Goal: Transaction & Acquisition: Purchase product/service

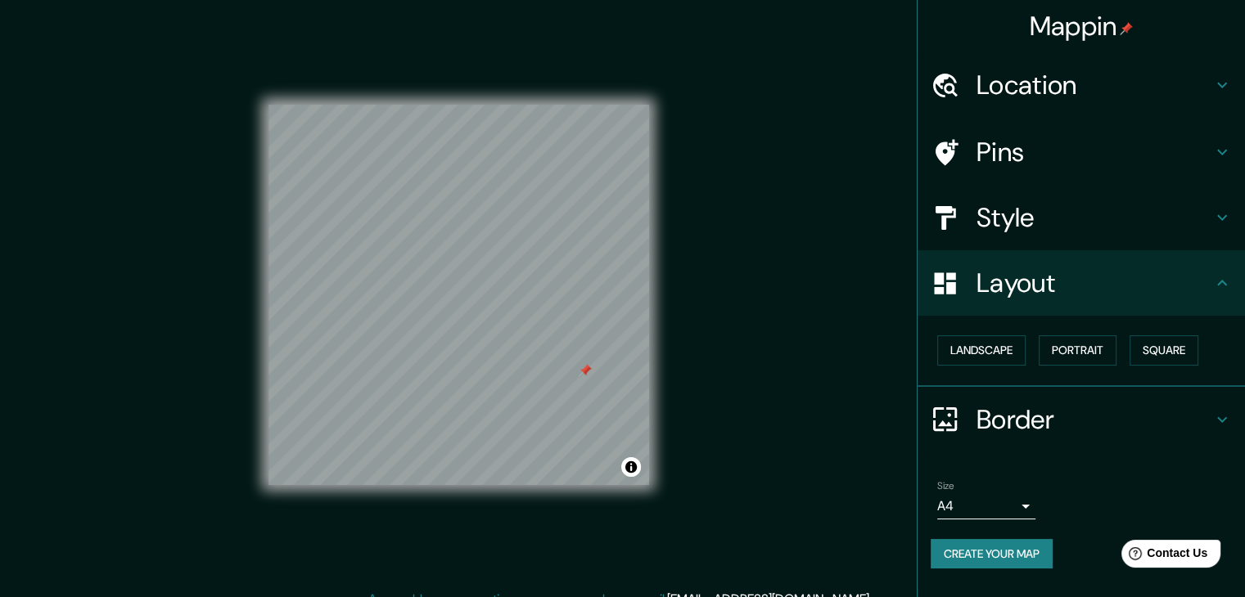
click at [1007, 206] on h4 "Style" at bounding box center [1094, 217] width 236 height 33
click at [1005, 214] on h4 "Style" at bounding box center [1094, 217] width 236 height 33
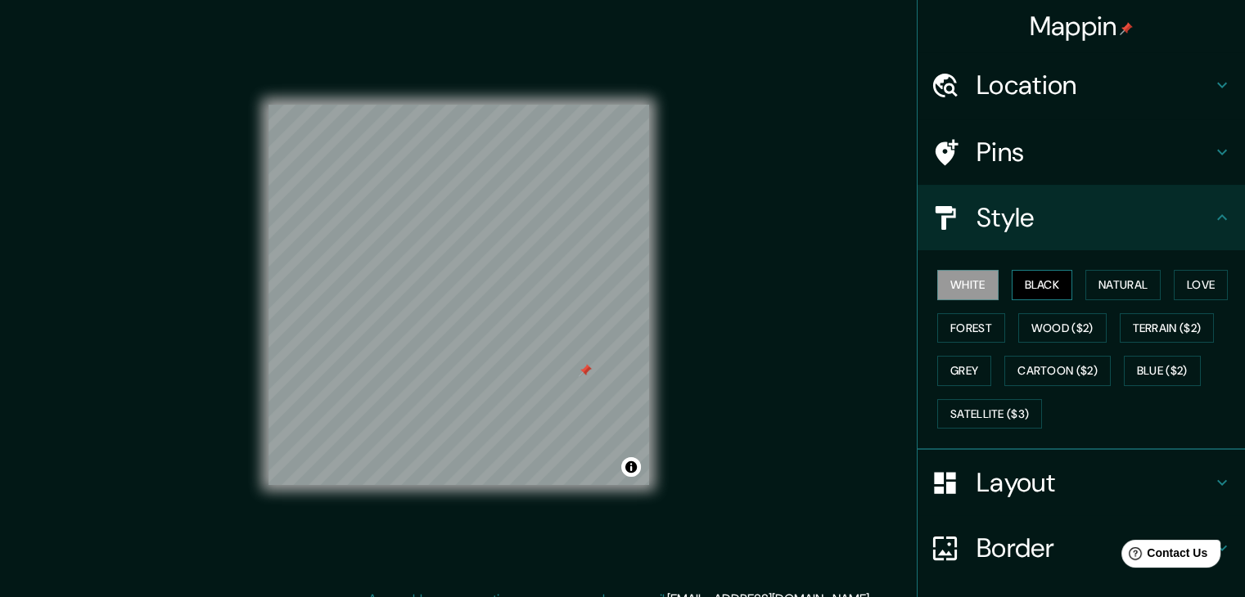
click at [1015, 283] on button "Black" at bounding box center [1041, 285] width 61 height 30
click at [1060, 482] on h4 "Layout" at bounding box center [1094, 482] width 236 height 33
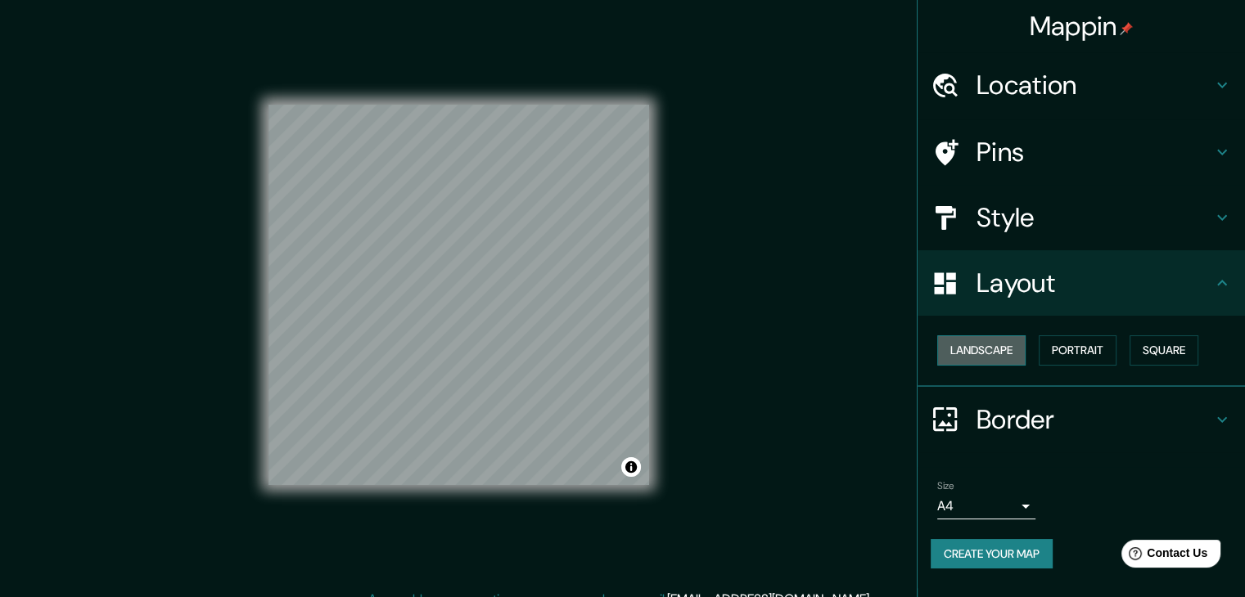
click at [996, 357] on button "Landscape" at bounding box center [981, 350] width 88 height 30
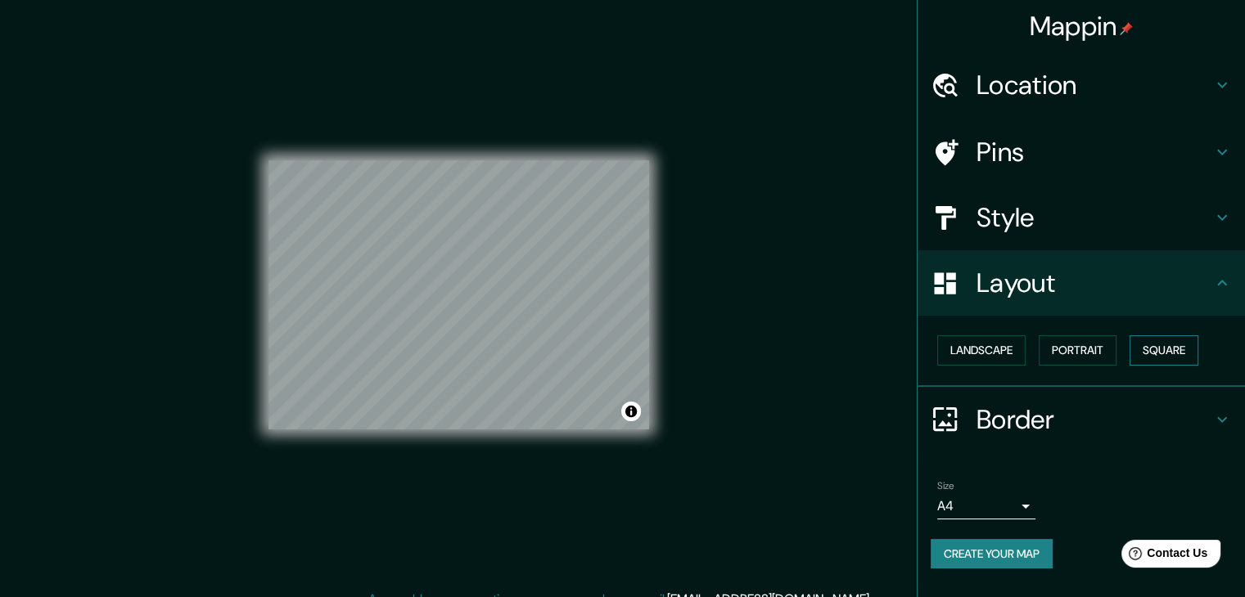
click at [1169, 351] on button "Square" at bounding box center [1163, 350] width 69 height 30
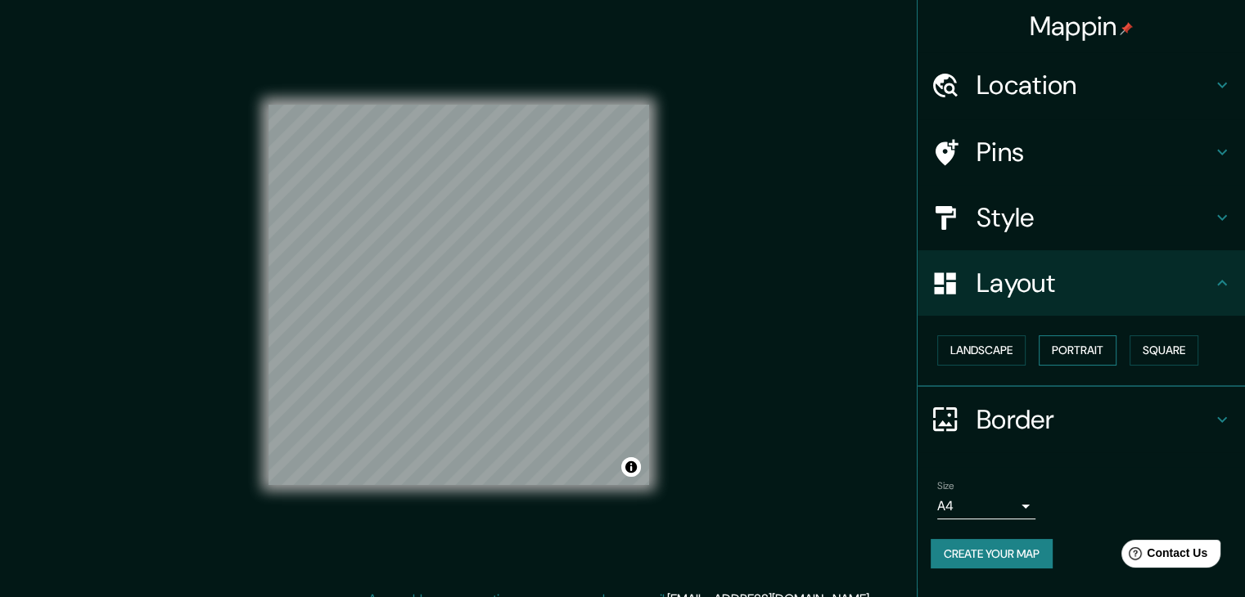
click at [1116, 345] on button "Portrait" at bounding box center [1077, 350] width 78 height 30
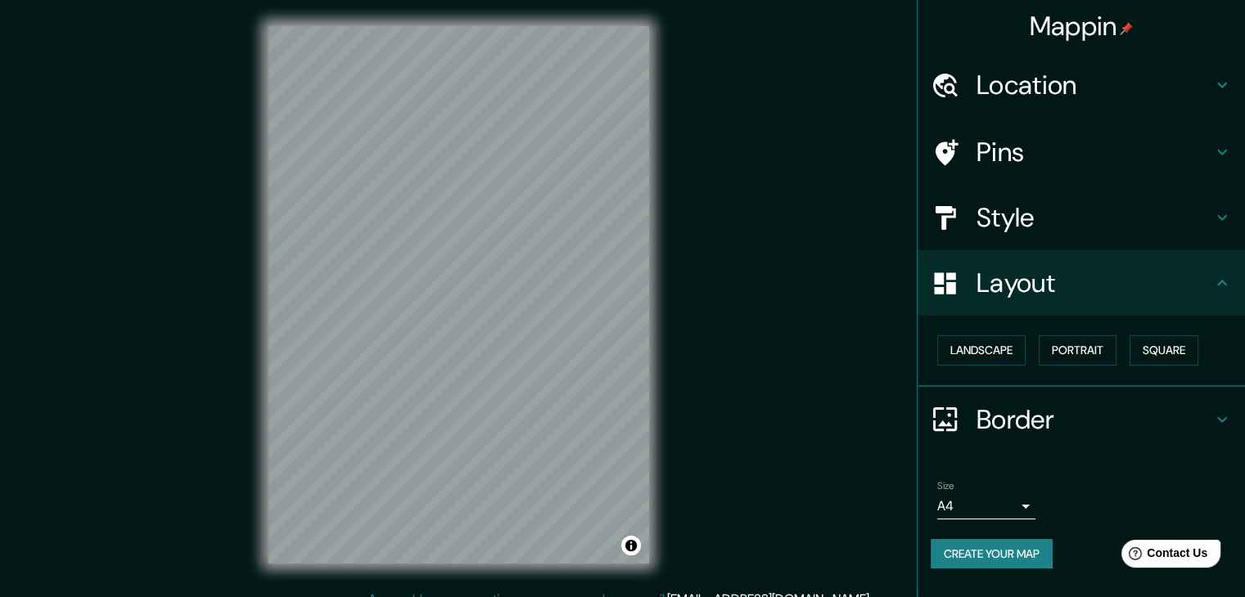
click at [1022, 105] on div "Location" at bounding box center [1080, 84] width 327 height 65
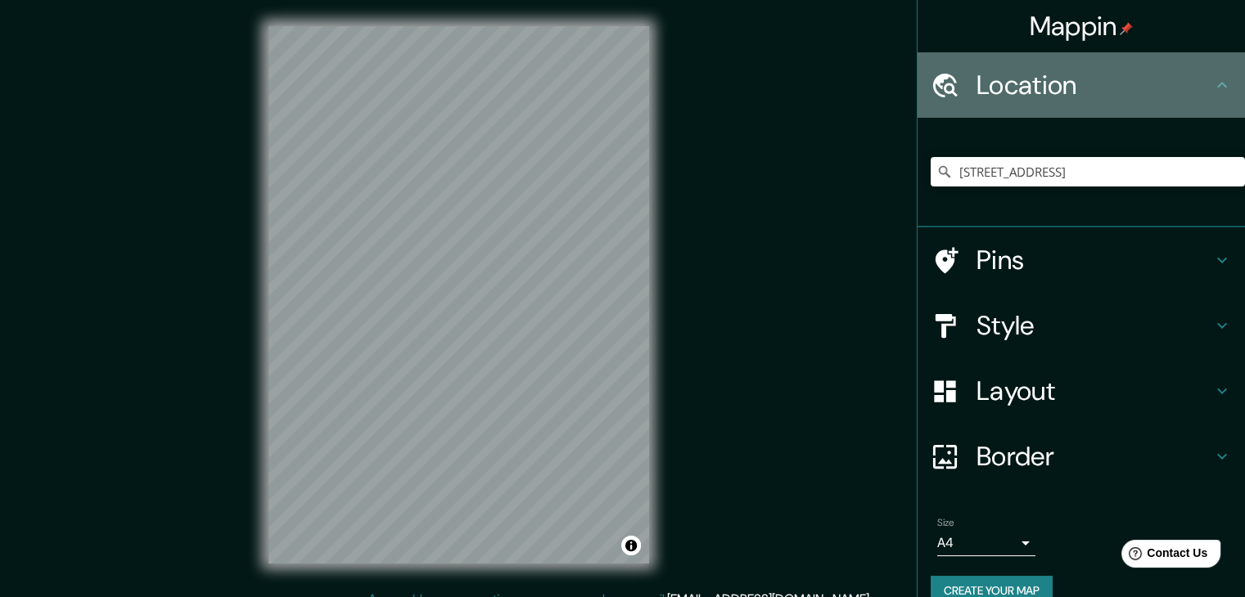
click at [1022, 105] on div "Location" at bounding box center [1080, 84] width 327 height 65
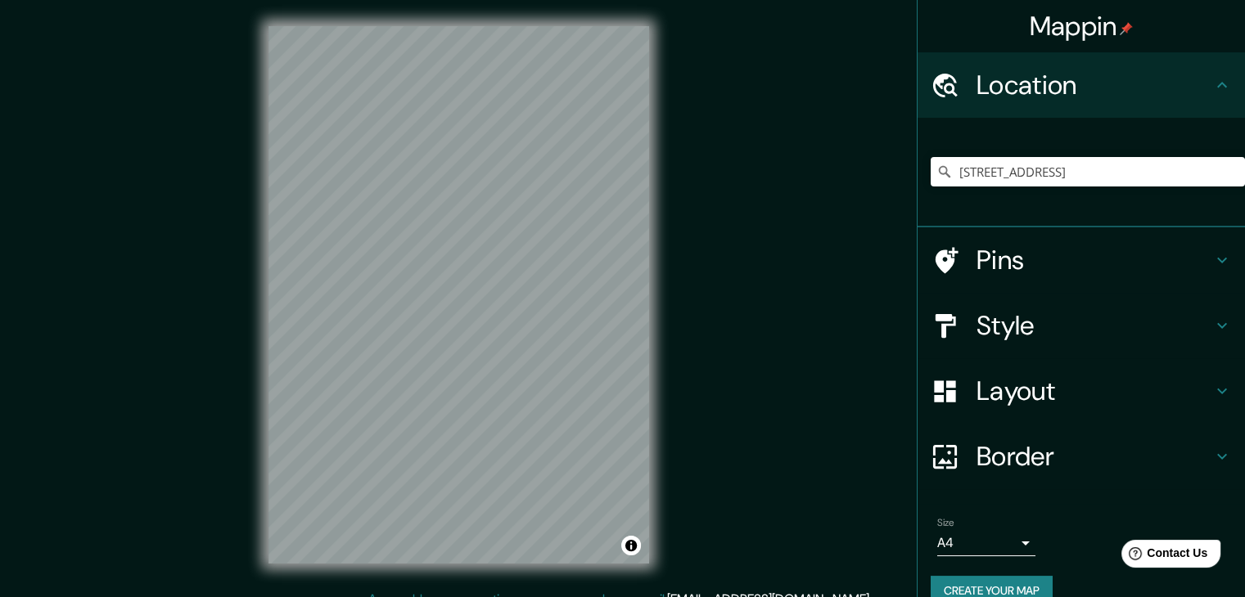
click at [1106, 270] on h4 "Pins" at bounding box center [1094, 260] width 236 height 33
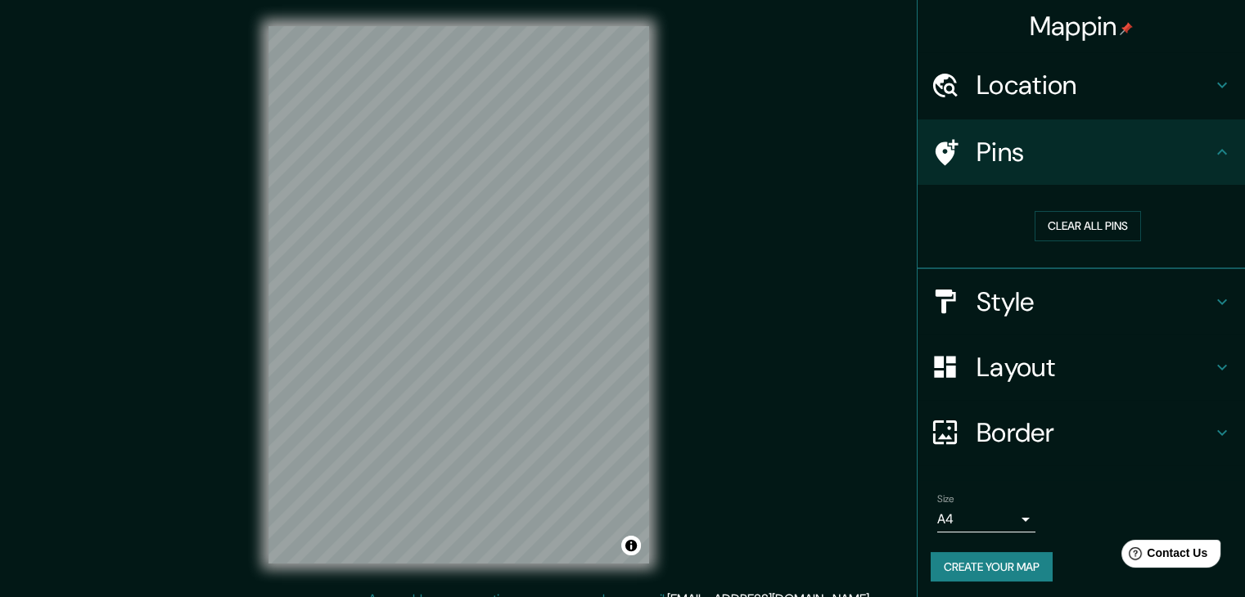
click at [1092, 313] on h4 "Style" at bounding box center [1094, 302] width 236 height 33
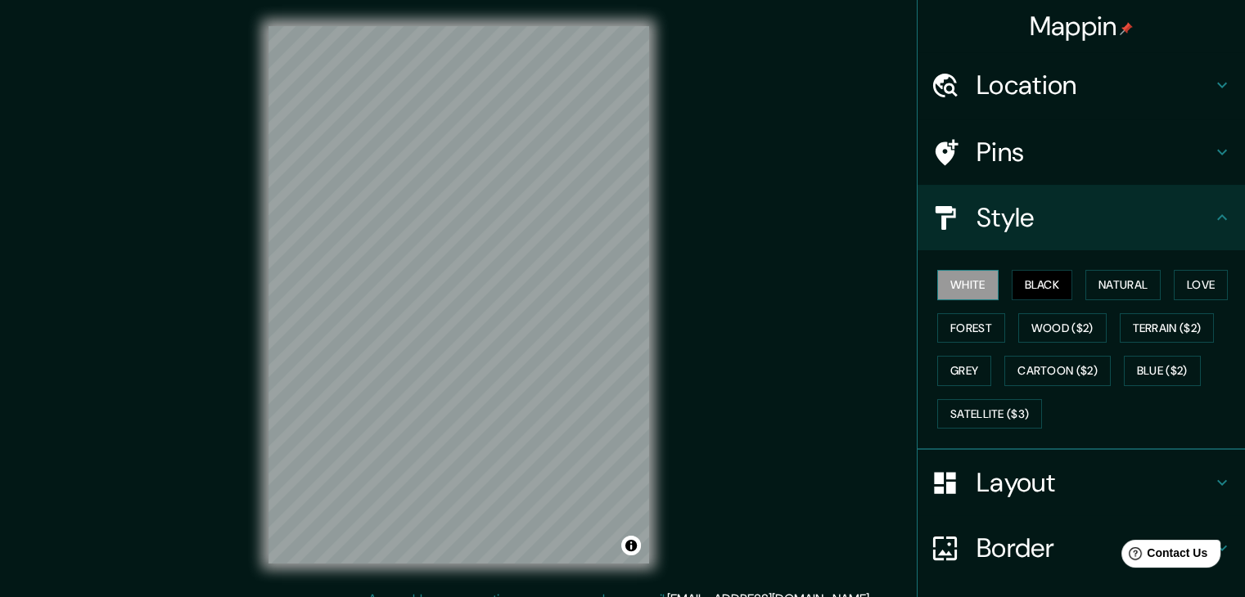
click at [970, 295] on button "White" at bounding box center [967, 285] width 61 height 30
click at [987, 413] on button "Satellite ($3)" at bounding box center [989, 414] width 105 height 30
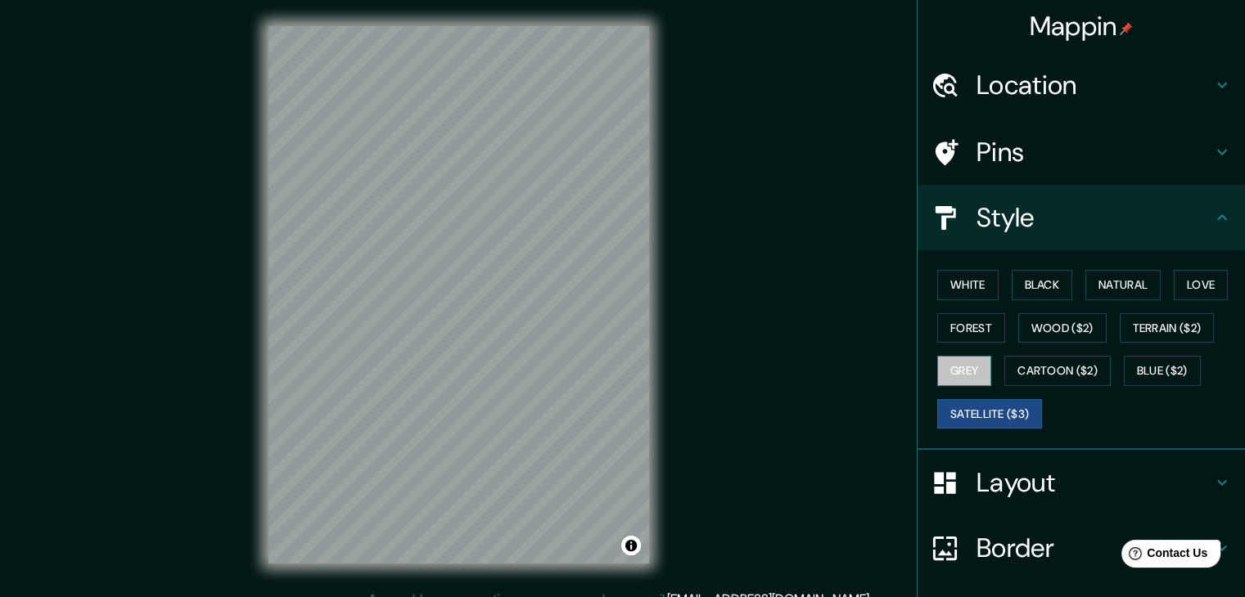
click at [975, 364] on button "Grey" at bounding box center [964, 371] width 54 height 30
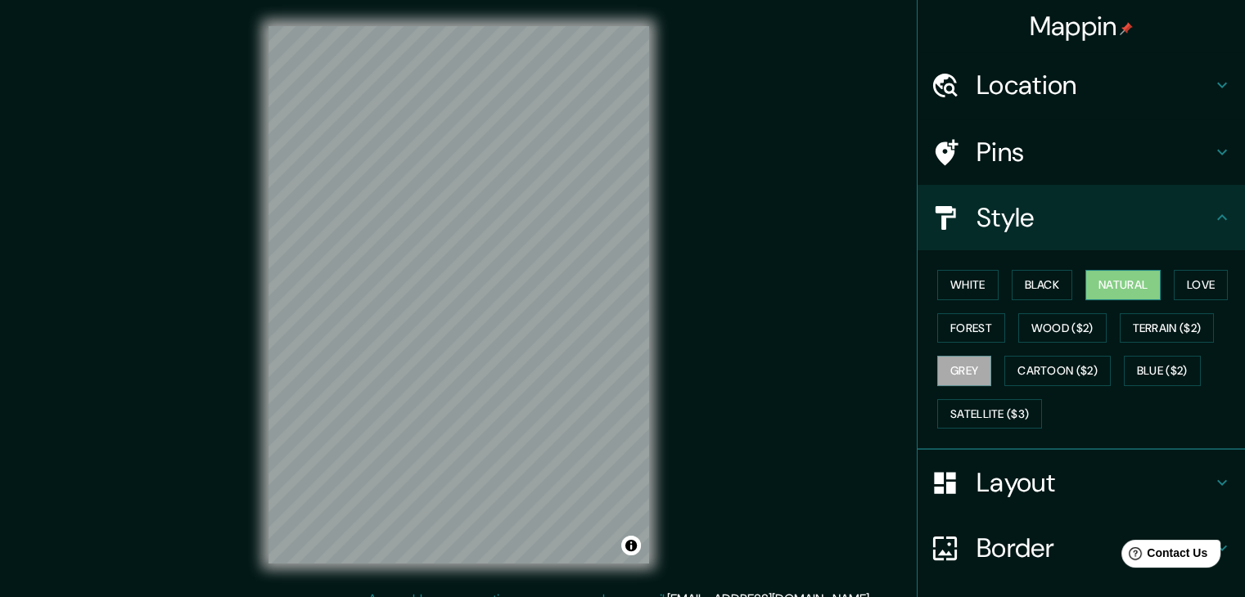
click at [1098, 291] on button "Natural" at bounding box center [1122, 285] width 75 height 30
click at [948, 289] on button "White" at bounding box center [967, 285] width 61 height 30
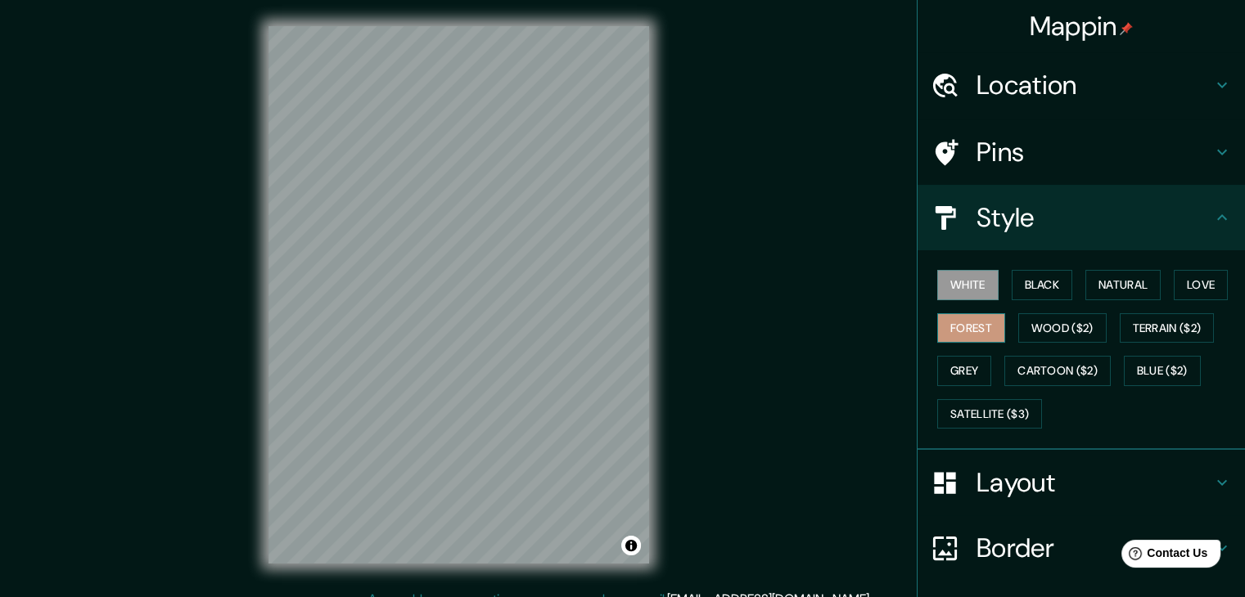
click at [972, 320] on button "Forest" at bounding box center [971, 328] width 68 height 30
click at [1191, 283] on button "Love" at bounding box center [1200, 285] width 54 height 30
click at [981, 286] on div "White Black Natural Love Forest Wood ($2) Terrain ($2) Grey Cartoon ($2) Blue (…" at bounding box center [1087, 349] width 314 height 172
click at [980, 286] on button "White" at bounding box center [967, 285] width 61 height 30
click at [966, 328] on button "Forest" at bounding box center [971, 328] width 68 height 30
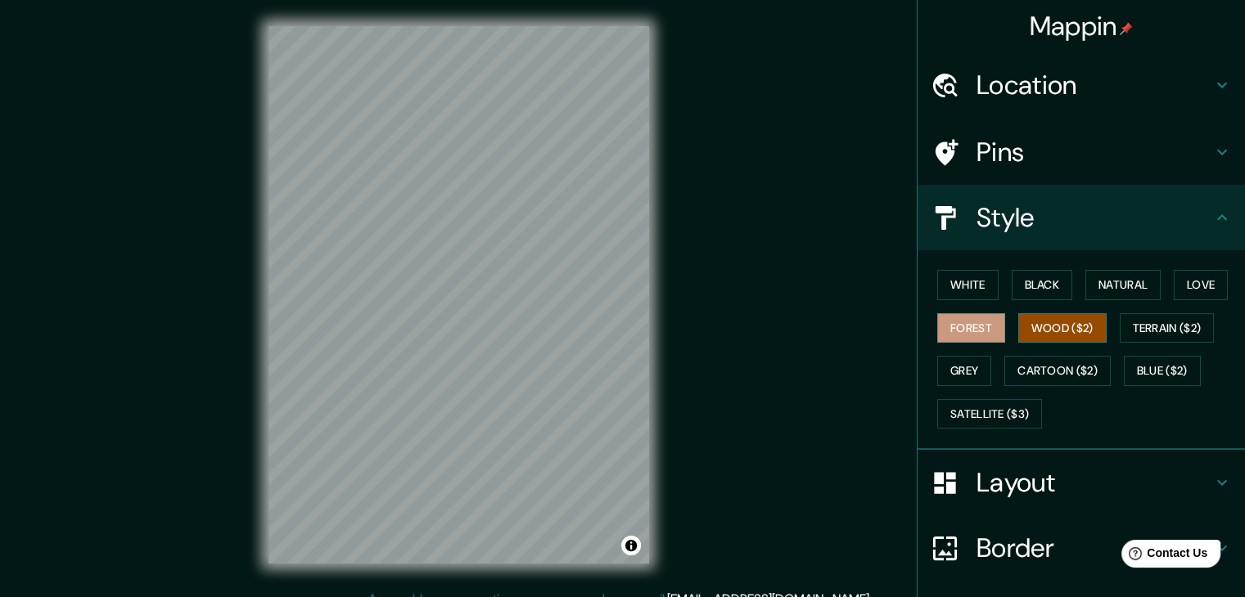
click at [1056, 322] on button "Wood ($2)" at bounding box center [1062, 328] width 88 height 30
click at [1182, 330] on button "Terrain ($2)" at bounding box center [1166, 328] width 95 height 30
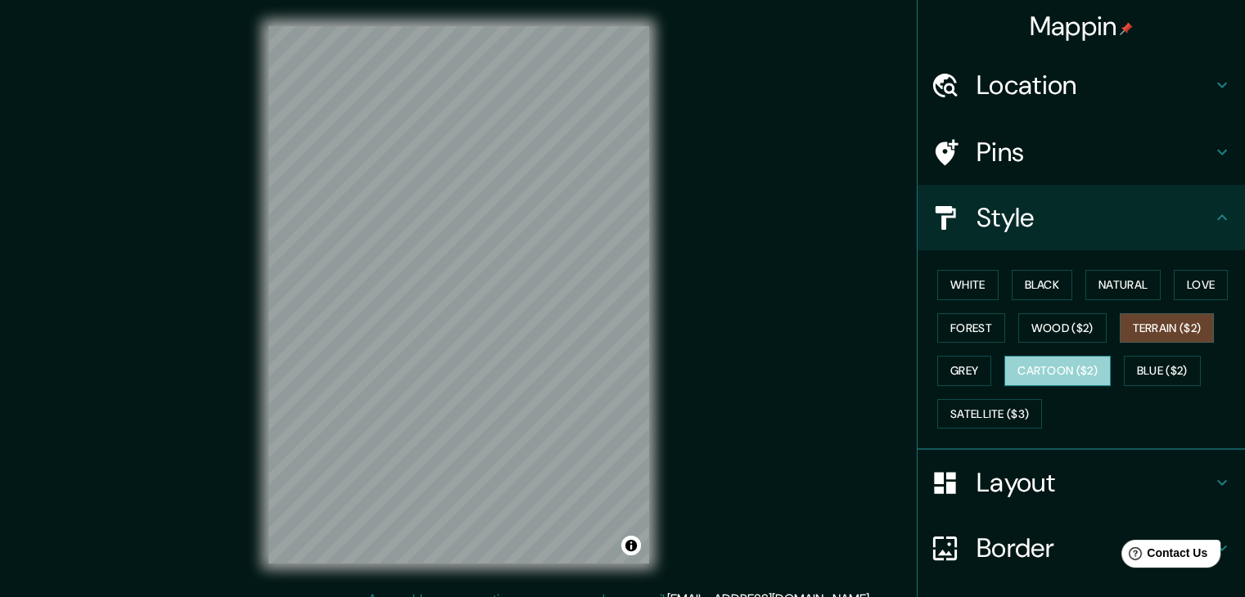
click at [1004, 374] on button "Cartoon ($2)" at bounding box center [1057, 371] width 106 height 30
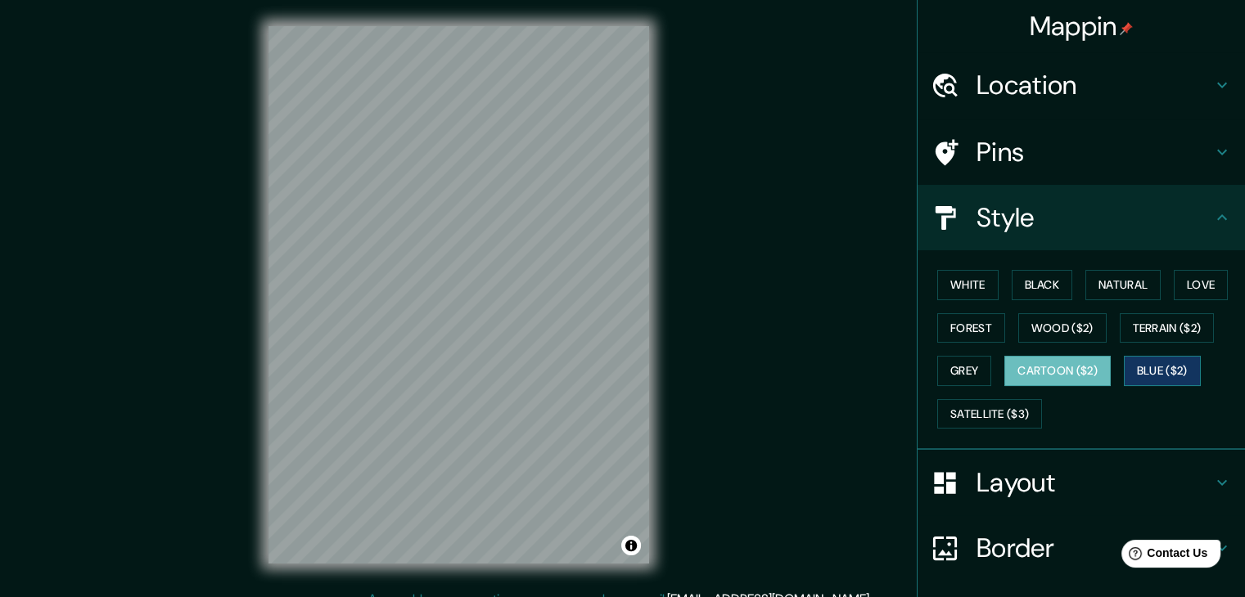
click at [1143, 367] on button "Blue ($2)" at bounding box center [1161, 371] width 77 height 30
click at [946, 299] on div "White Black Natural Love Forest Wood ($2) Terrain ($2) Grey Cartoon ($2) Blue (…" at bounding box center [1087, 349] width 314 height 172
click at [948, 292] on button "White" at bounding box center [967, 285] width 61 height 30
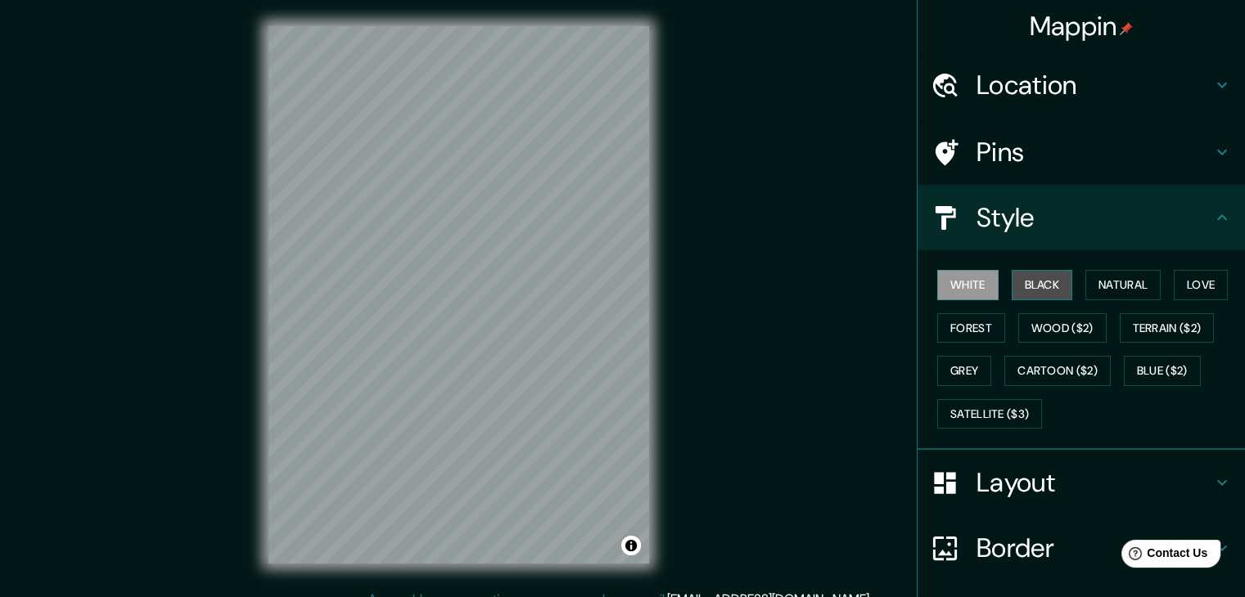
click at [1011, 292] on button "Black" at bounding box center [1041, 285] width 61 height 30
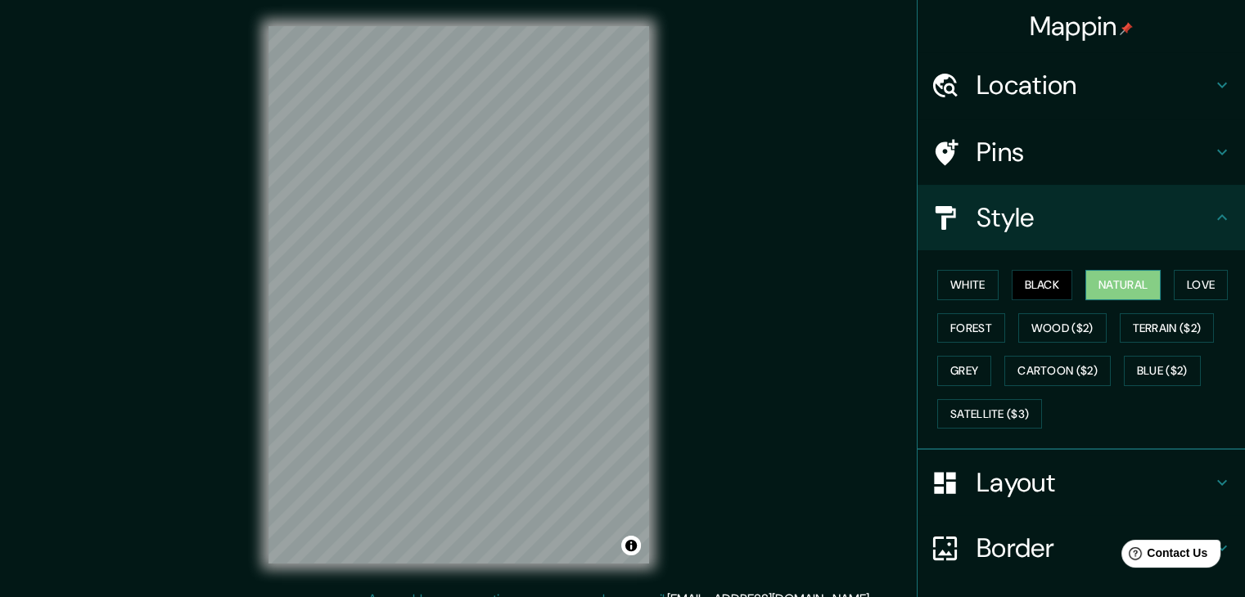
click at [1093, 282] on button "Natural" at bounding box center [1122, 285] width 75 height 30
click at [1200, 272] on button "Love" at bounding box center [1200, 285] width 54 height 30
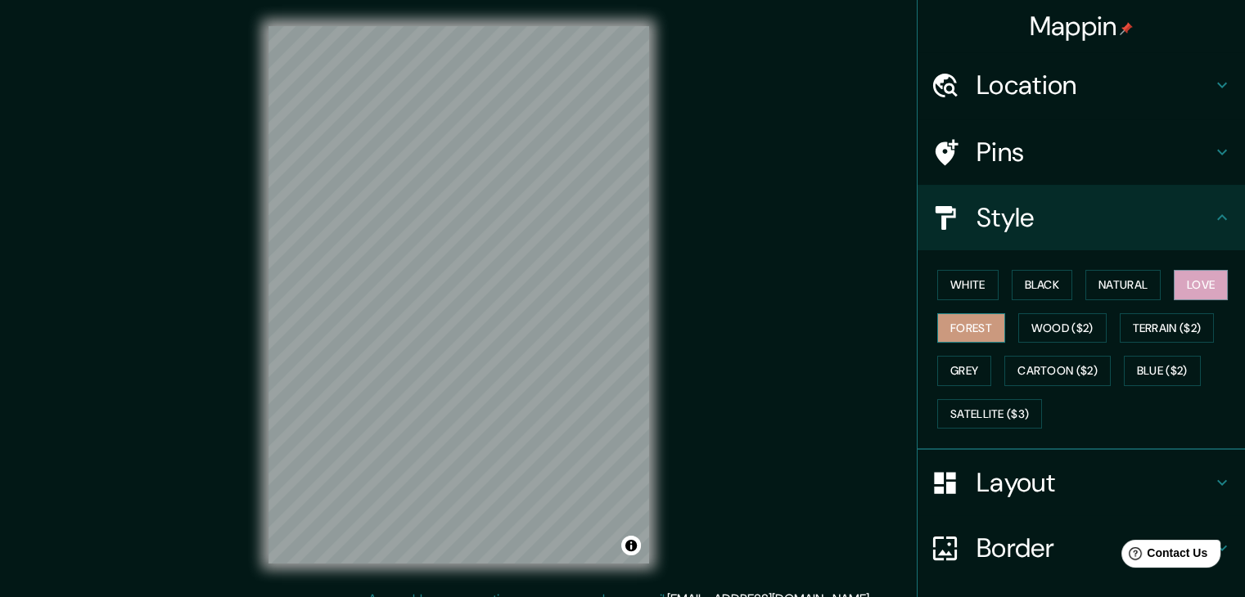
click at [979, 318] on button "Forest" at bounding box center [971, 328] width 68 height 30
click at [1157, 357] on button "Blue ($2)" at bounding box center [1161, 371] width 77 height 30
click at [245, 318] on div "© Mapbox © OpenStreetMap Improve this map" at bounding box center [458, 295] width 433 height 590
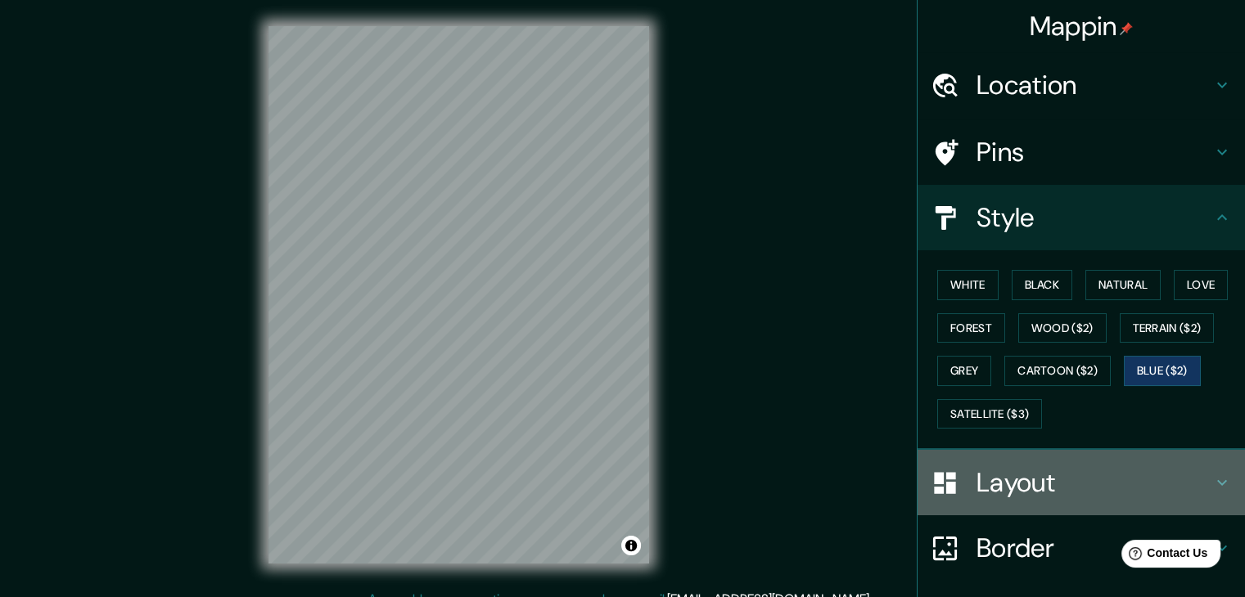
click at [1070, 474] on h4 "Layout" at bounding box center [1094, 482] width 236 height 33
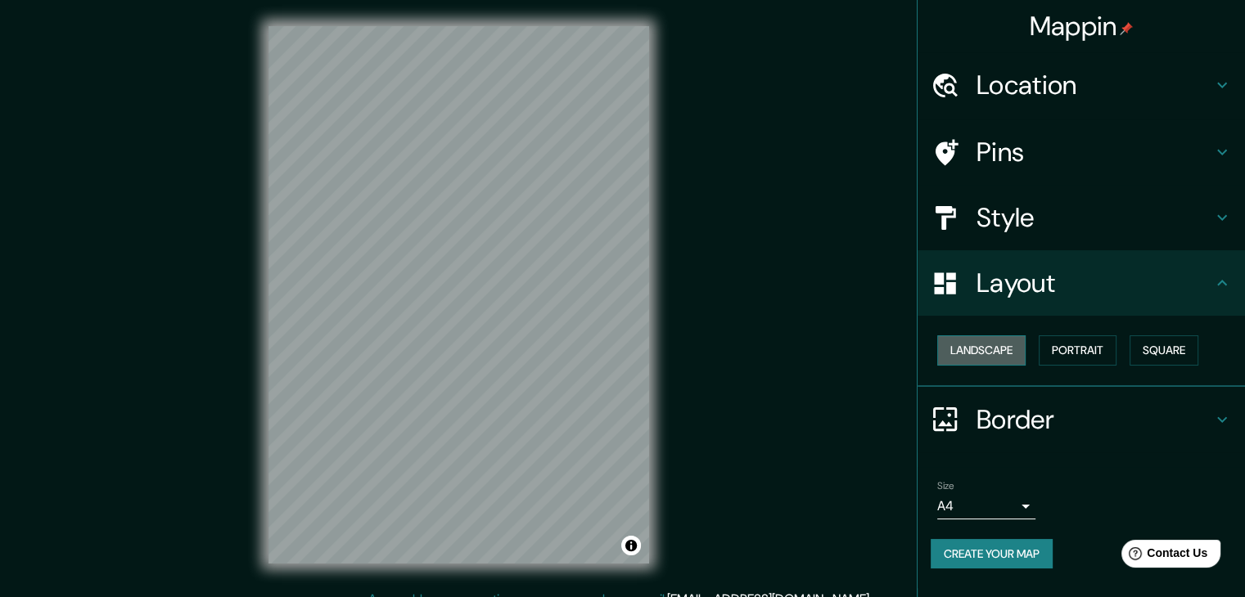
click at [1009, 344] on button "Landscape" at bounding box center [981, 350] width 88 height 30
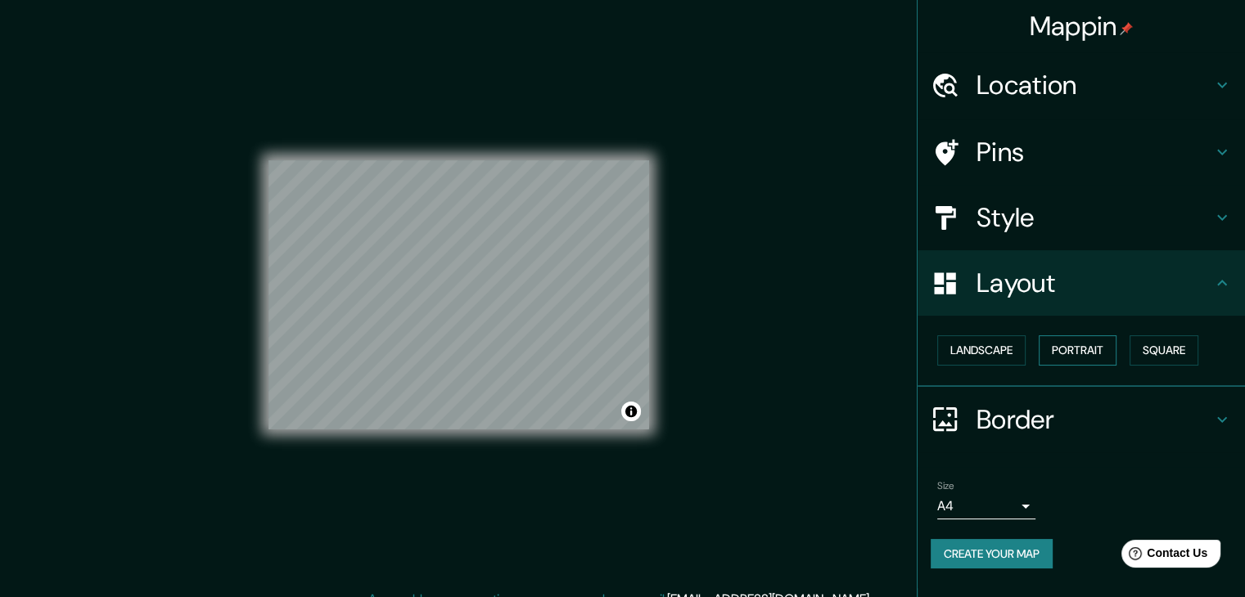
click at [1093, 351] on button "Portrait" at bounding box center [1077, 350] width 78 height 30
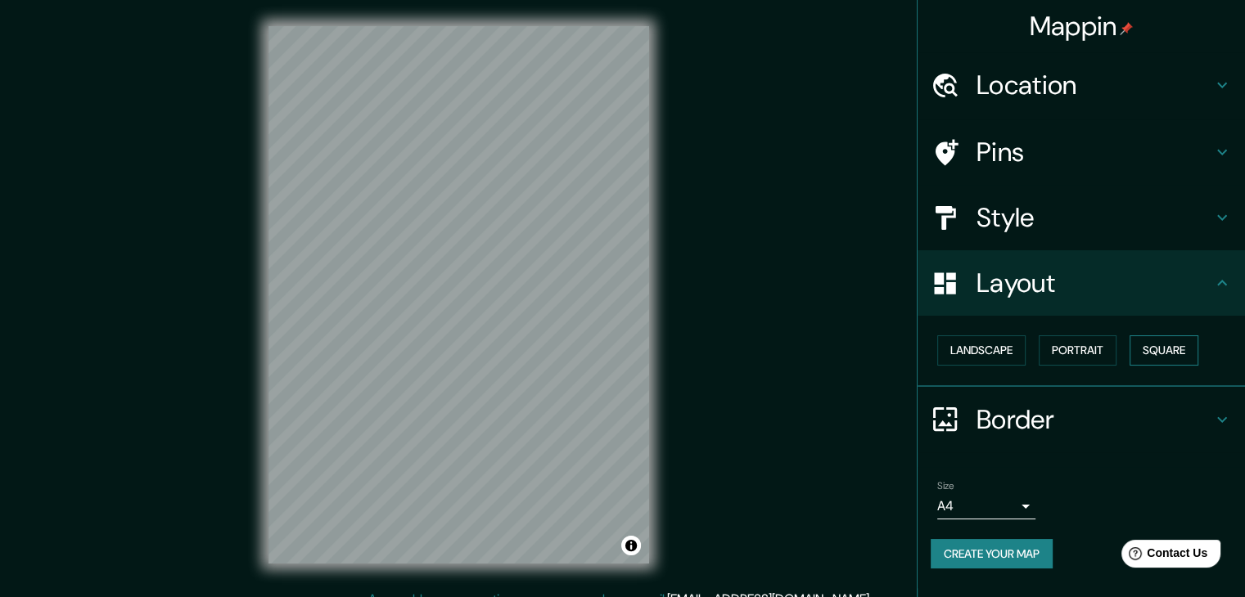
click at [1149, 349] on button "Square" at bounding box center [1163, 350] width 69 height 30
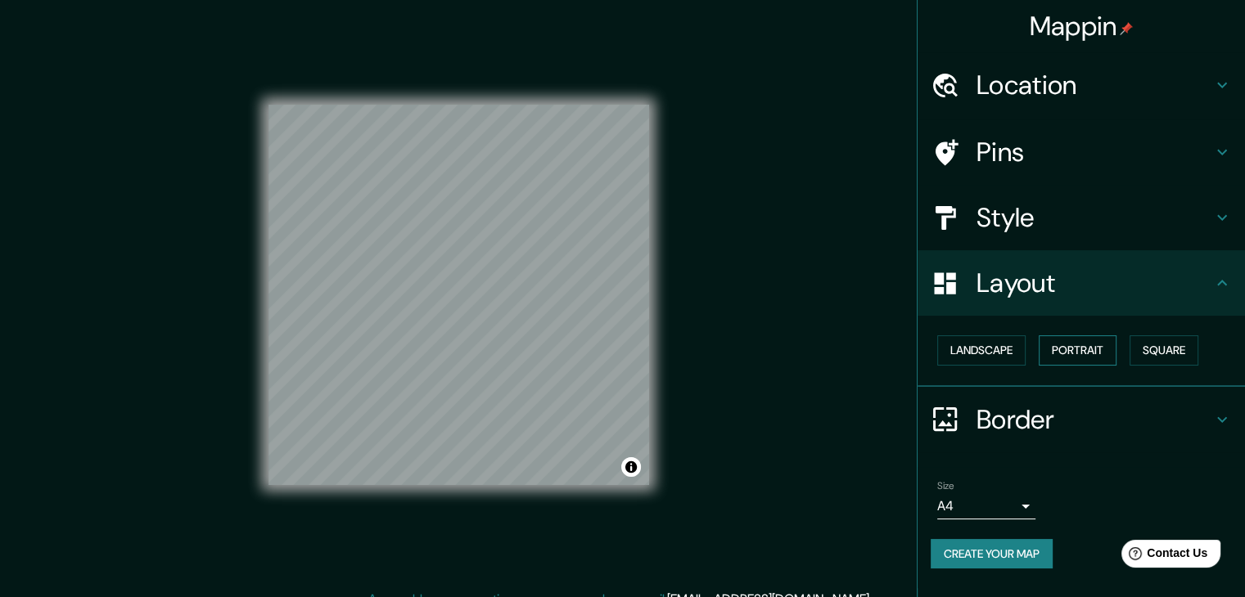
click at [1098, 341] on button "Portrait" at bounding box center [1077, 350] width 78 height 30
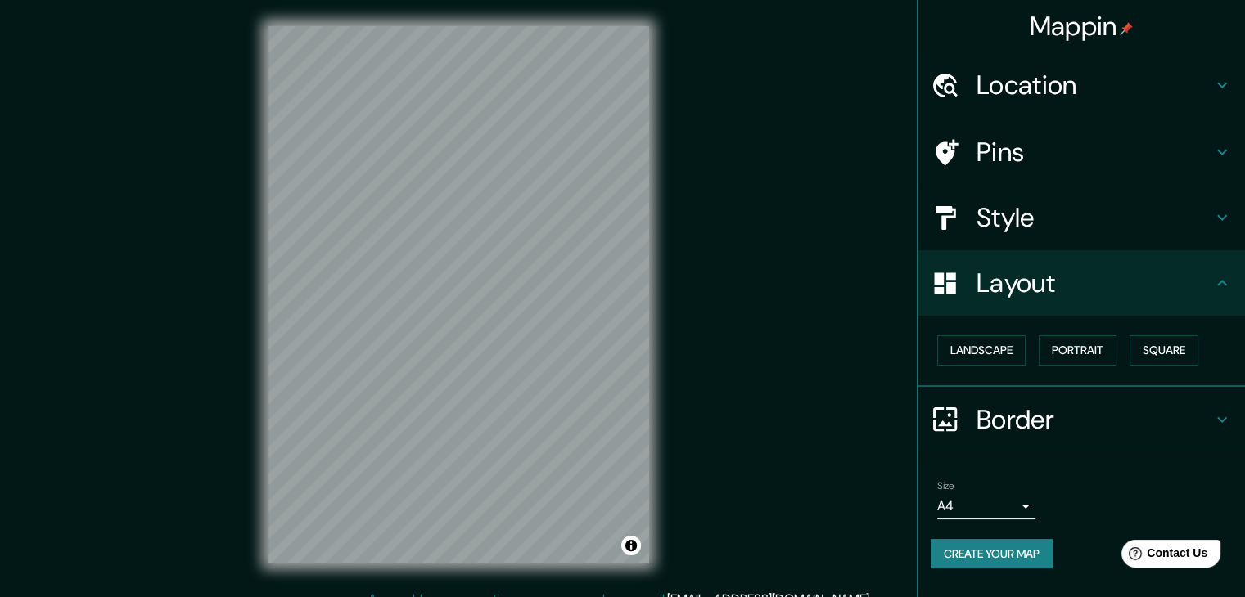
click at [242, 0] on html "Mappin Location Carrera 68f Bis 22, 110931 Bogotá, Colombia Carrera 68f Bis 22 …" at bounding box center [622, 298] width 1245 height 597
click at [1044, 438] on div "Border" at bounding box center [1080, 419] width 327 height 65
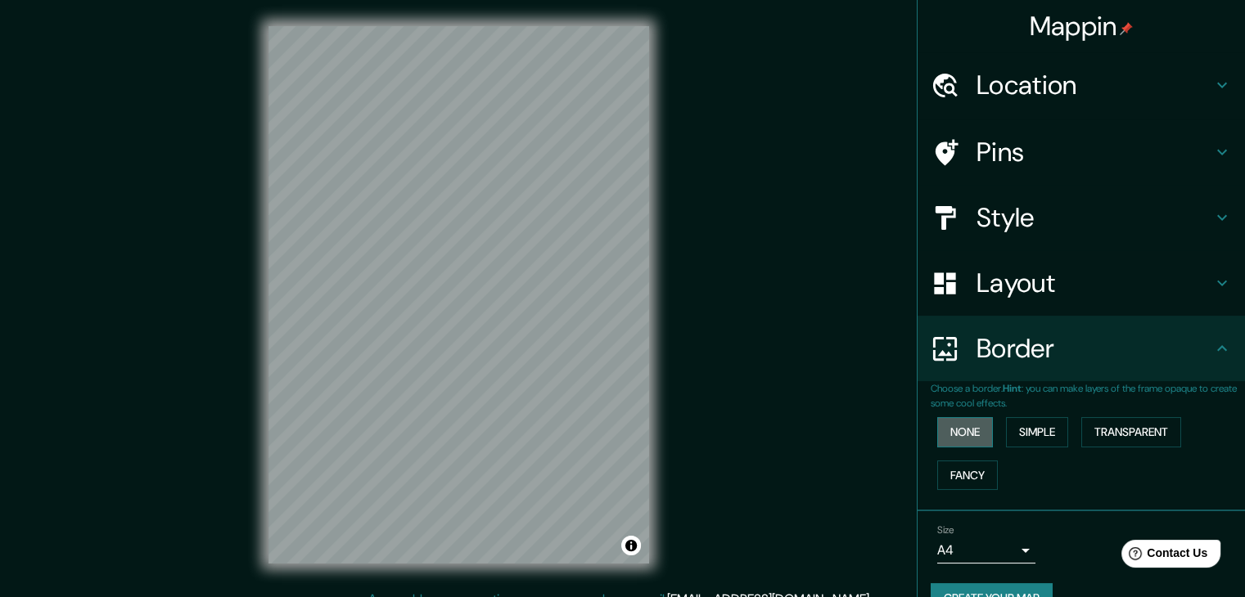
click at [966, 434] on button "None" at bounding box center [965, 432] width 56 height 30
click at [1015, 434] on button "Simple" at bounding box center [1037, 432] width 62 height 30
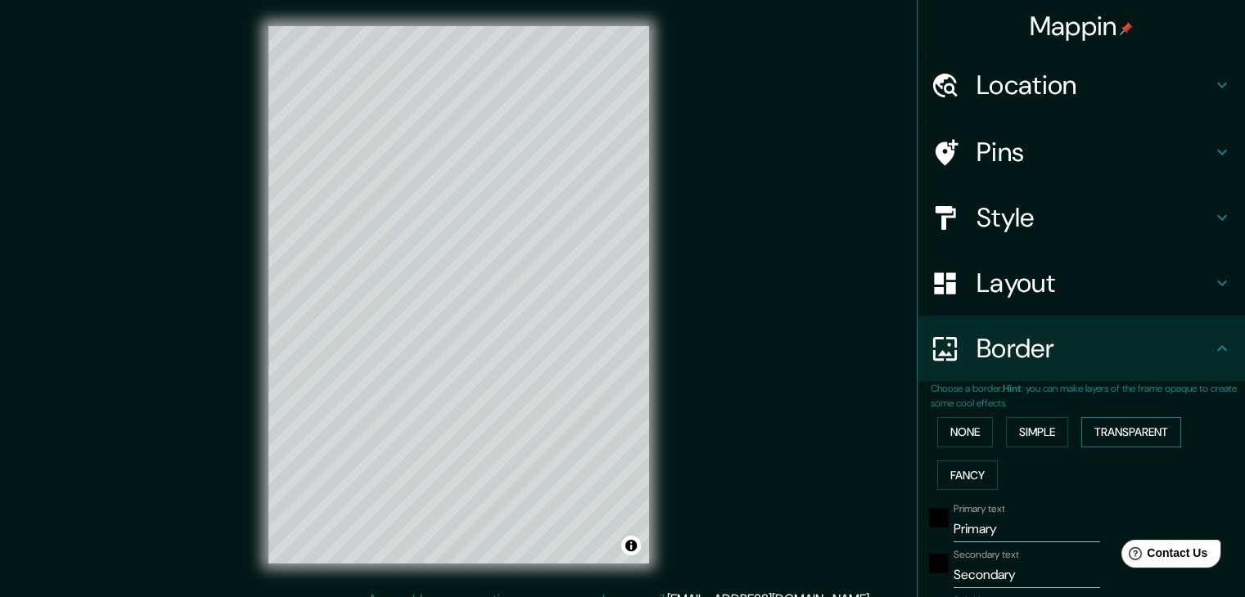
click at [1117, 427] on button "Transparent" at bounding box center [1131, 432] width 100 height 30
click at [957, 471] on button "Fancy" at bounding box center [967, 476] width 61 height 30
click at [967, 430] on button "None" at bounding box center [965, 432] width 56 height 30
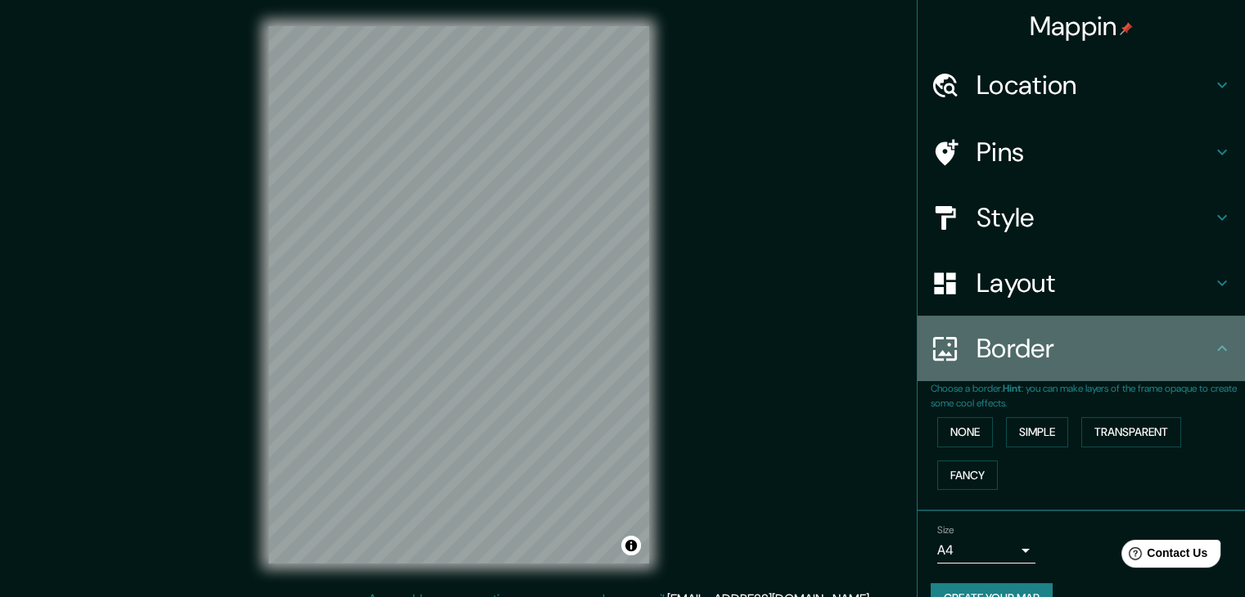
drag, startPoint x: 988, startPoint y: 367, endPoint x: 988, endPoint y: 306, distance: 61.4
click at [979, 316] on div "Border" at bounding box center [1080, 348] width 327 height 65
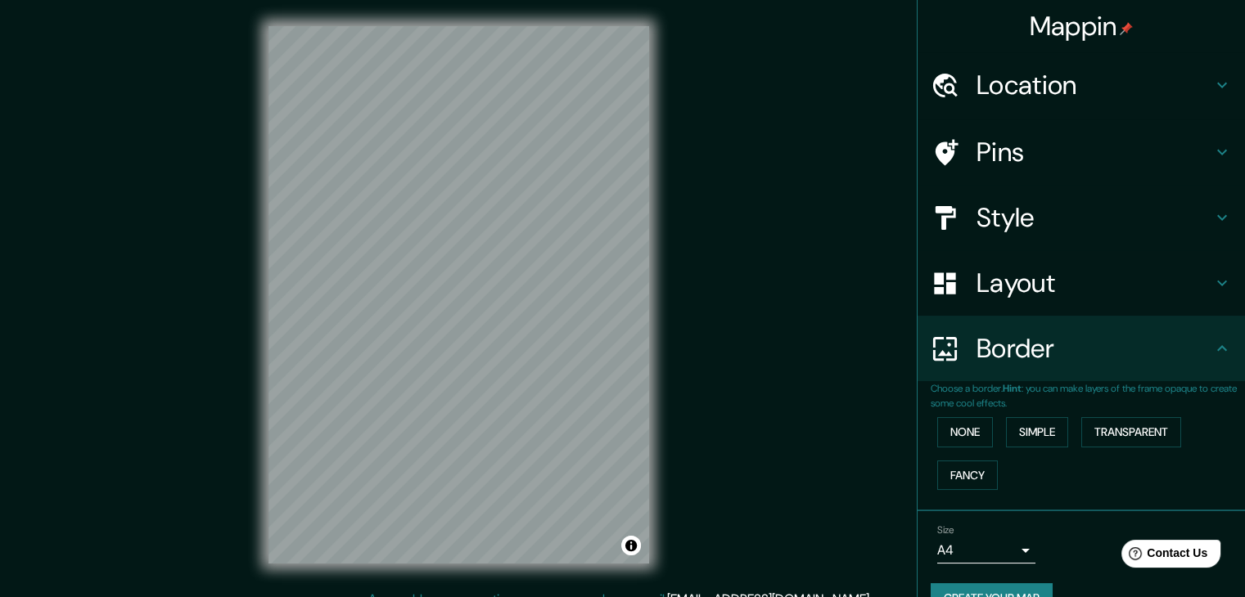
click at [1149, 371] on div "Border" at bounding box center [1080, 348] width 327 height 65
click at [1001, 544] on body "Mappin Location Carrera 68f Bis 22, 110931 Bogotá, Colombia Carrera 68f Bis 22 …" at bounding box center [622, 298] width 1245 height 597
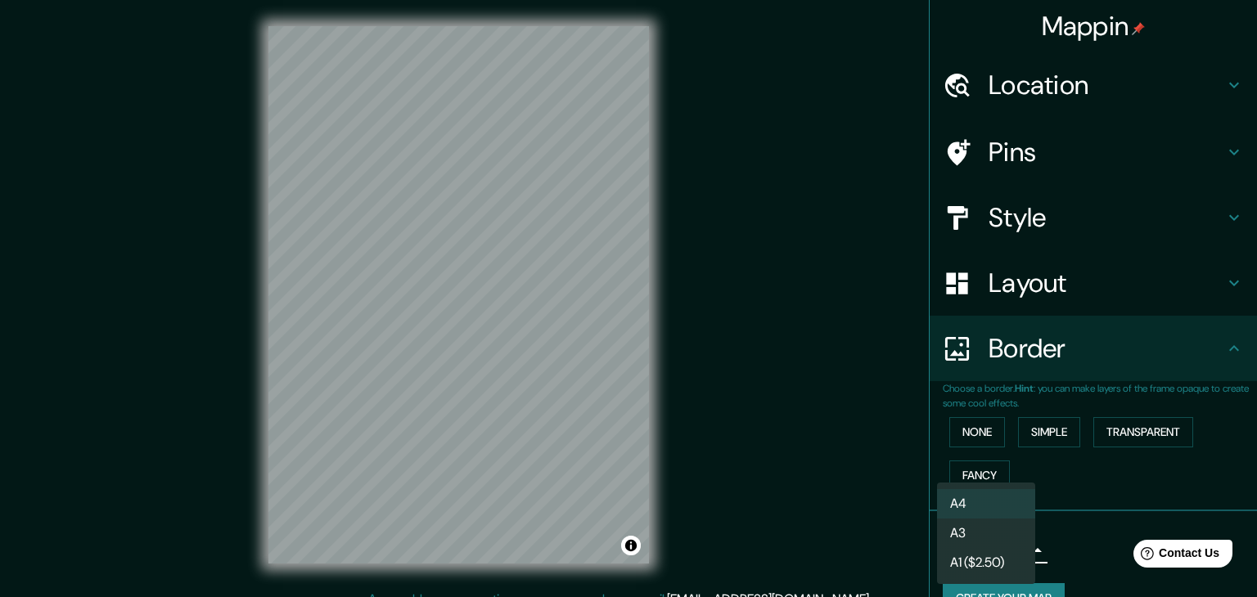
click at [1083, 513] on div at bounding box center [628, 298] width 1257 height 597
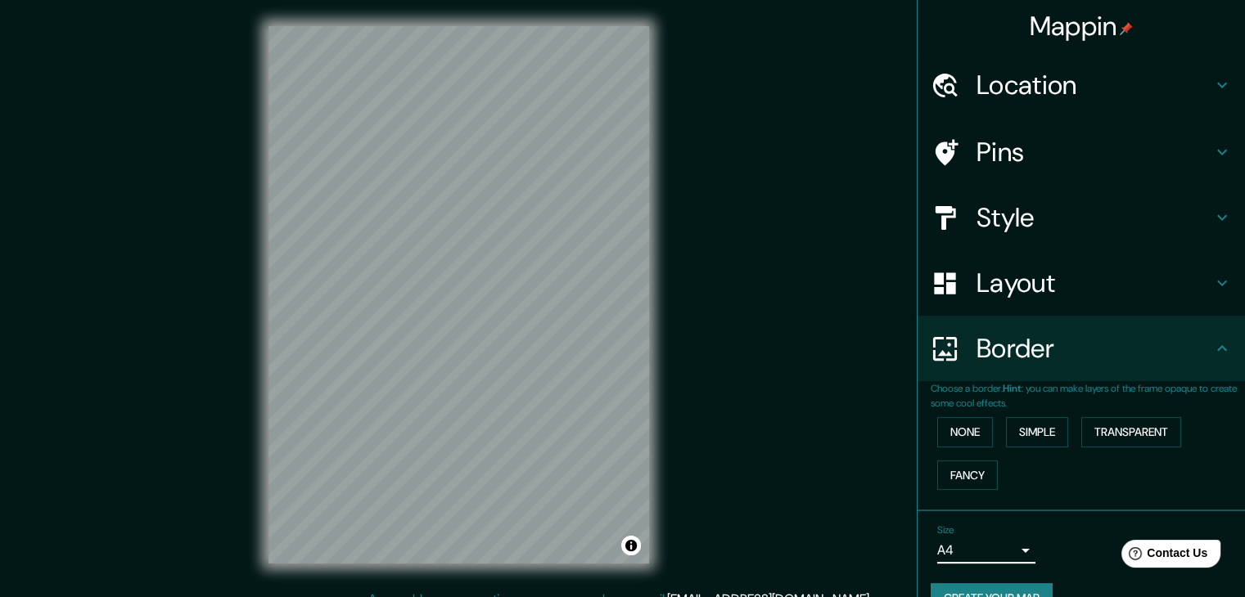
click at [1019, 546] on body "Mappin Location Carrera 68f Bis 22, 110931 Bogotá, Colombia Carrera 68f Bis 22 …" at bounding box center [622, 298] width 1245 height 597
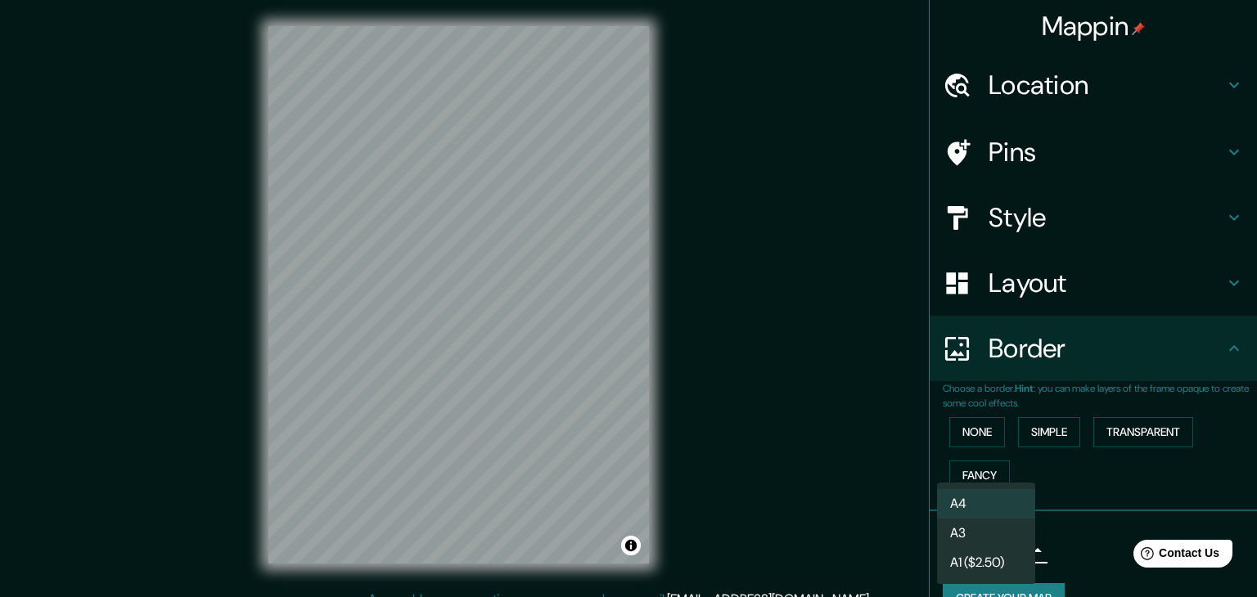
click at [1083, 493] on div at bounding box center [628, 298] width 1257 height 597
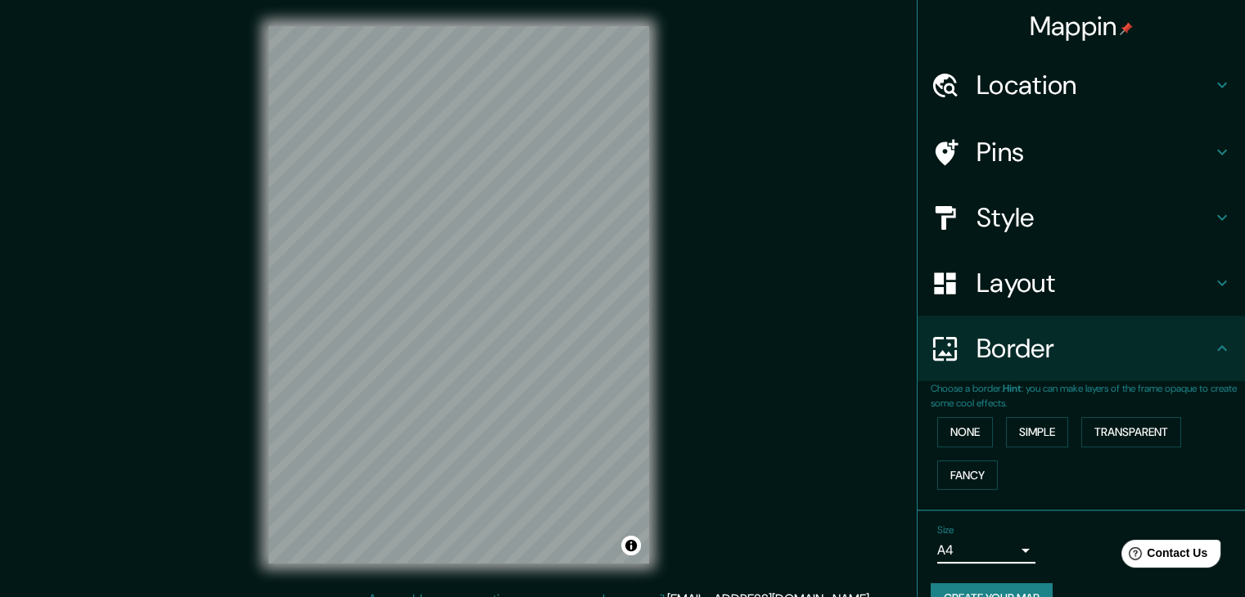
click at [1198, 347] on h4 "Border" at bounding box center [1094, 348] width 236 height 33
click at [1014, 169] on div "Pins" at bounding box center [1080, 151] width 327 height 65
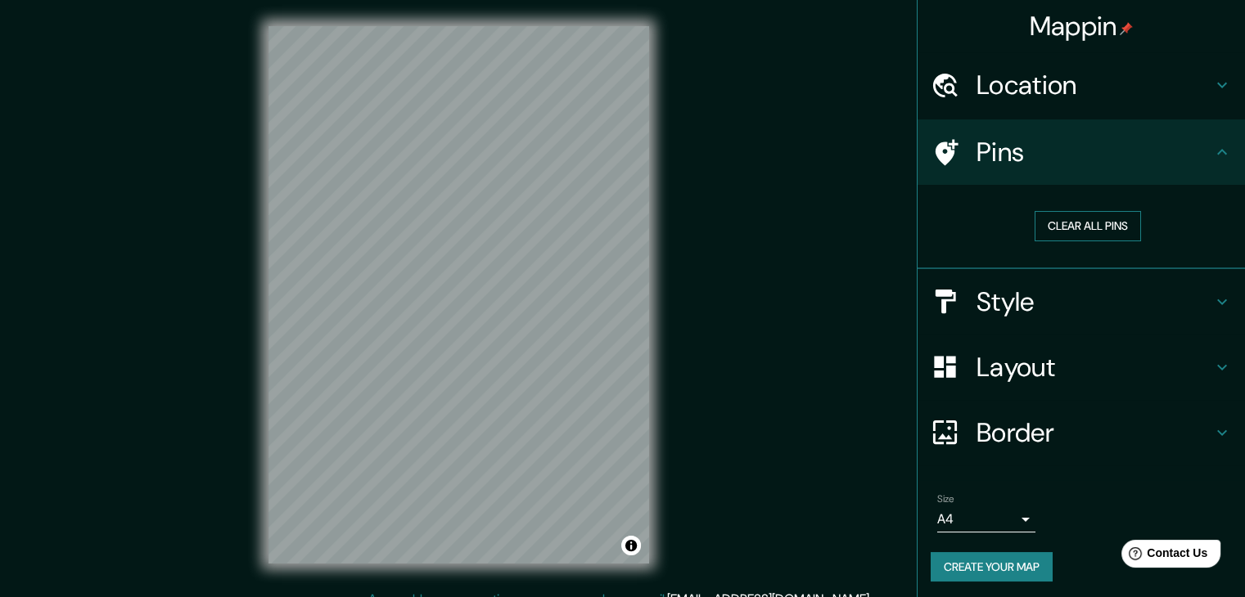
click at [1051, 229] on button "Clear all pins" at bounding box center [1087, 226] width 106 height 30
click at [844, 265] on div "Mappin Location Carrera 68f Bis 22, 110931 Bogotá, Colombia Carrera 68f Bis 22 …" at bounding box center [622, 308] width 1245 height 616
drag, startPoint x: 1215, startPoint y: 1, endPoint x: 785, endPoint y: 290, distance: 518.8
click at [785, 290] on div "Mappin Location Carrera 68f Bis 22, 110931 Bogotá, Colombia Carrera 68f Bis 22 …" at bounding box center [622, 308] width 1245 height 616
drag, startPoint x: 781, startPoint y: 278, endPoint x: 815, endPoint y: 250, distance: 44.7
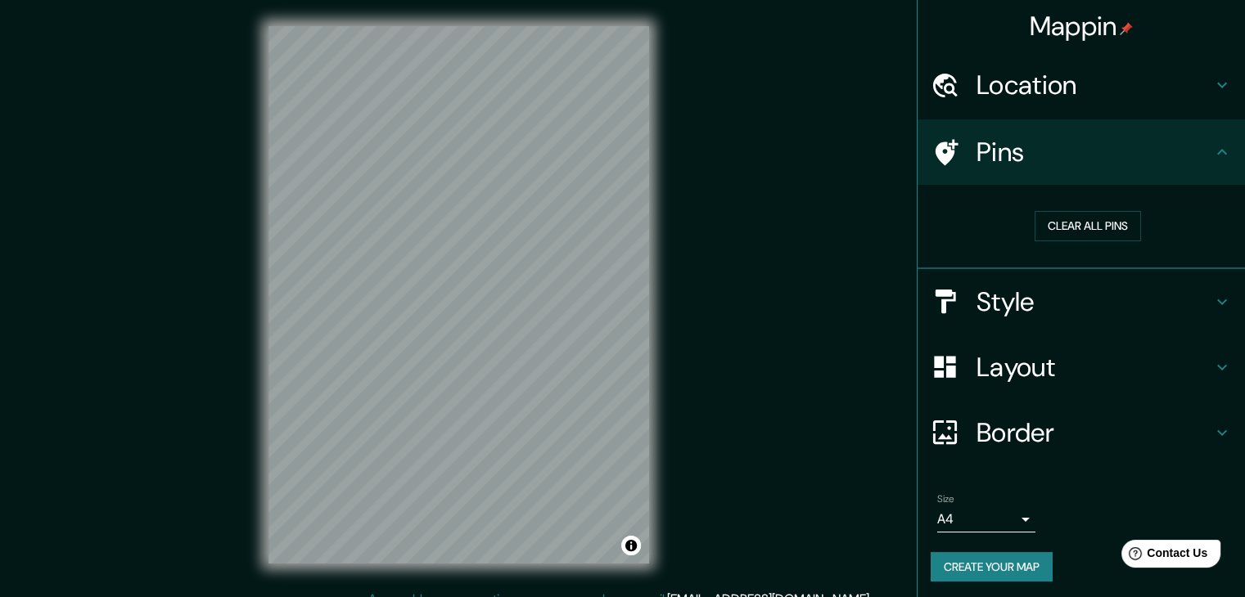
click at [784, 254] on div "Mappin Location Carrera 68f Bis 22, 110931 Bogotá, Colombia Carrera 68f Bis 22 …" at bounding box center [622, 308] width 1245 height 616
drag, startPoint x: 1209, startPoint y: 11, endPoint x: 825, endPoint y: 295, distance: 478.0
click at [852, 308] on div "Mappin Location Carrera 68f Bis 22, 110931 Bogotá, Colombia Carrera 68f Bis 22 …" at bounding box center [622, 308] width 1245 height 616
drag, startPoint x: 727, startPoint y: 276, endPoint x: 759, endPoint y: 276, distance: 31.9
click at [759, 276] on div "Mappin Location Carrera 68f Bis 22, 110931 Bogotá, Colombia Carrera 68f Bis 22 …" at bounding box center [622, 308] width 1245 height 616
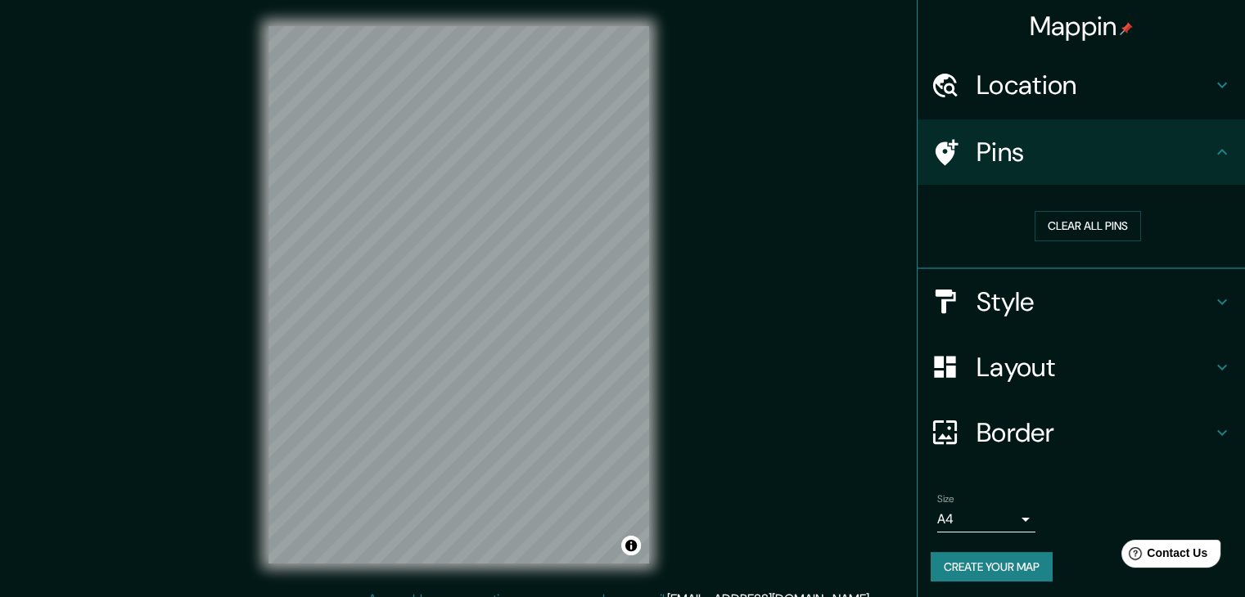
click at [1007, 580] on button "Create your map" at bounding box center [991, 567] width 122 height 30
click at [1006, 580] on button "Create your map" at bounding box center [991, 567] width 122 height 30
click at [1006, 557] on button "Create your map" at bounding box center [991, 567] width 122 height 30
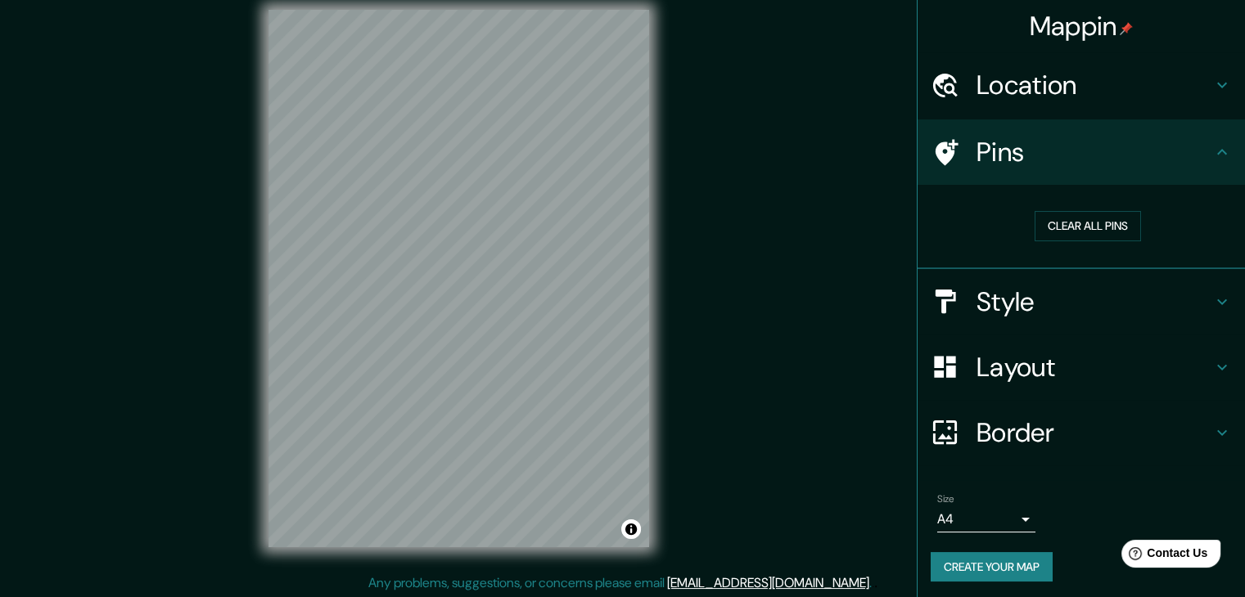
scroll to position [19, 0]
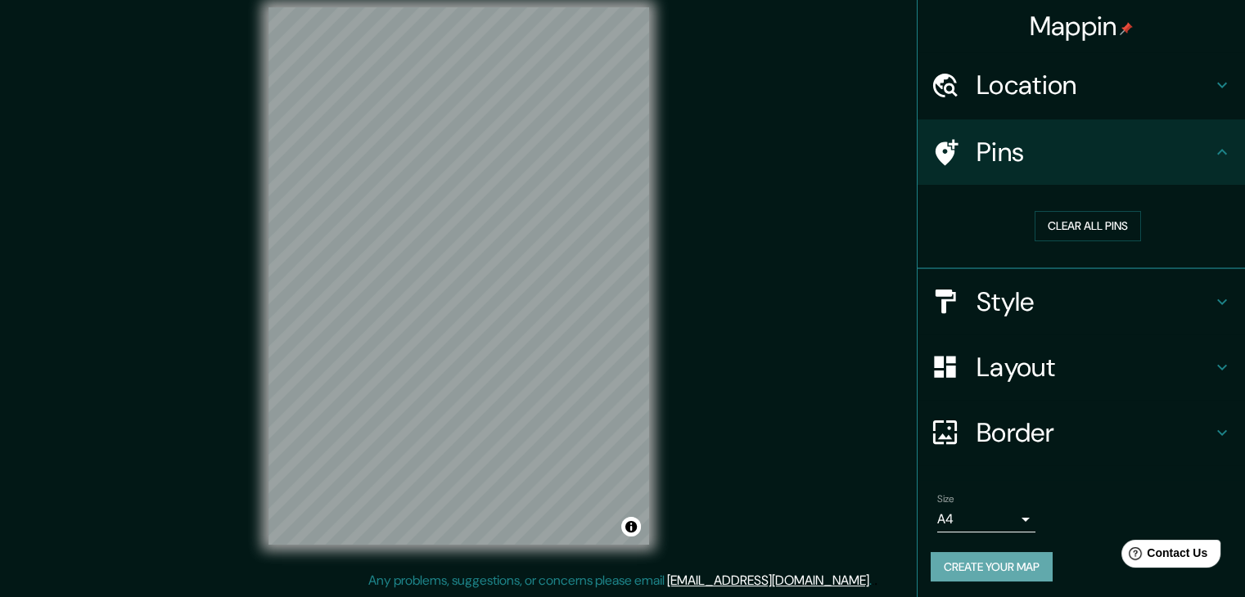
click at [973, 572] on button "Create your map" at bounding box center [991, 567] width 122 height 30
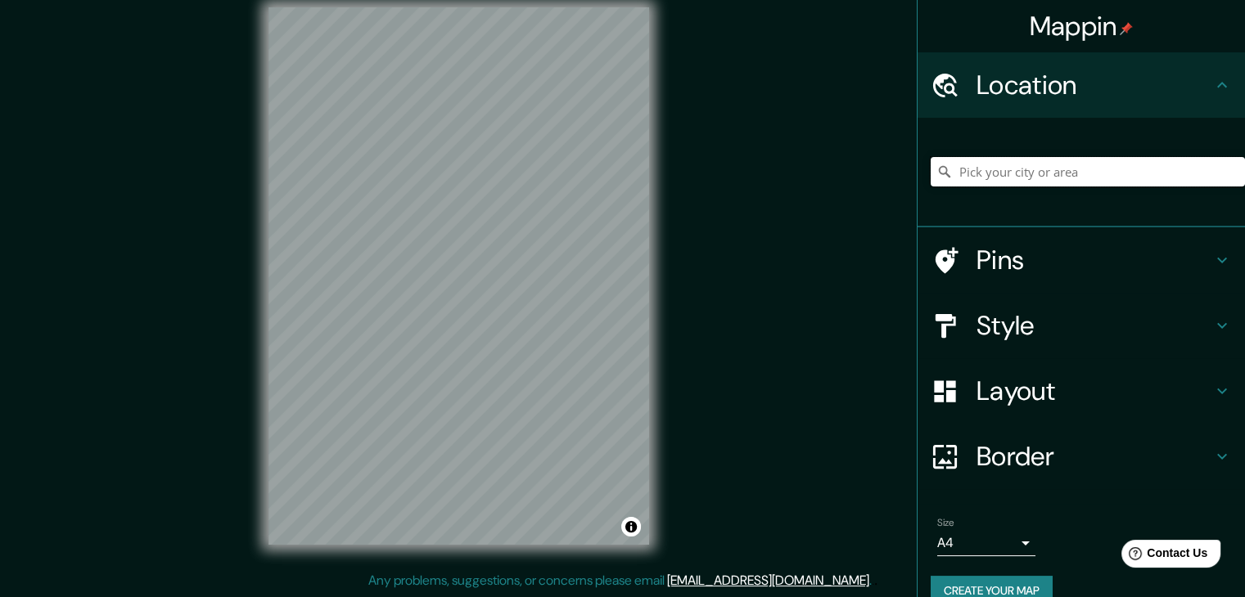
click at [982, 171] on input "Pick your city or area" at bounding box center [1087, 171] width 314 height 29
paste input "Cra. 68f Bis # 22, Bogotá"
type input "[STREET_ADDRESS]"
click at [1043, 331] on h4 "Style" at bounding box center [1094, 325] width 236 height 33
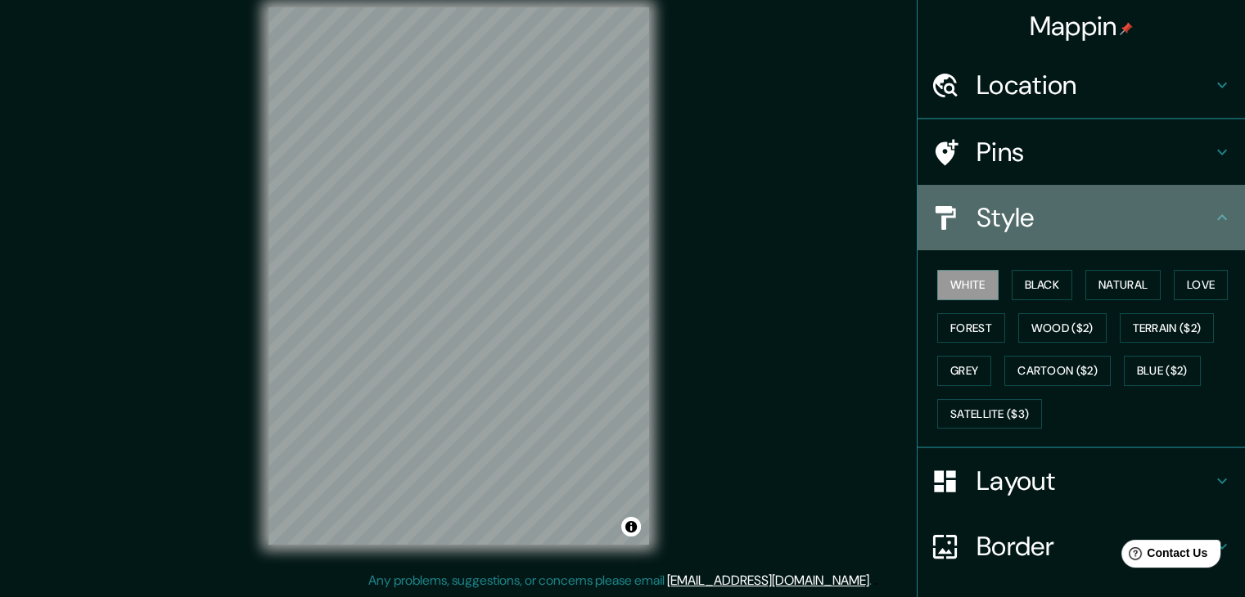
click at [1043, 250] on div "Style" at bounding box center [1080, 217] width 327 height 65
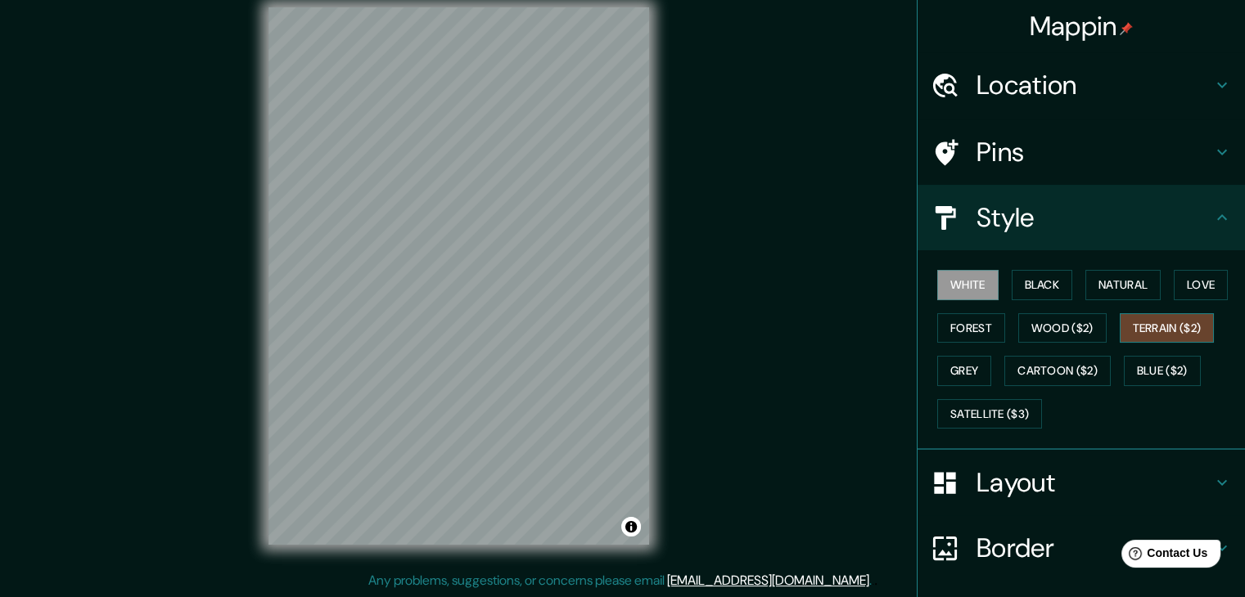
click at [1183, 331] on button "Terrain ($2)" at bounding box center [1166, 328] width 95 height 30
click at [1177, 377] on button "Blue ($2)" at bounding box center [1161, 371] width 77 height 30
click at [948, 286] on button "White" at bounding box center [967, 285] width 61 height 30
click at [1031, 292] on button "Black" at bounding box center [1041, 285] width 61 height 30
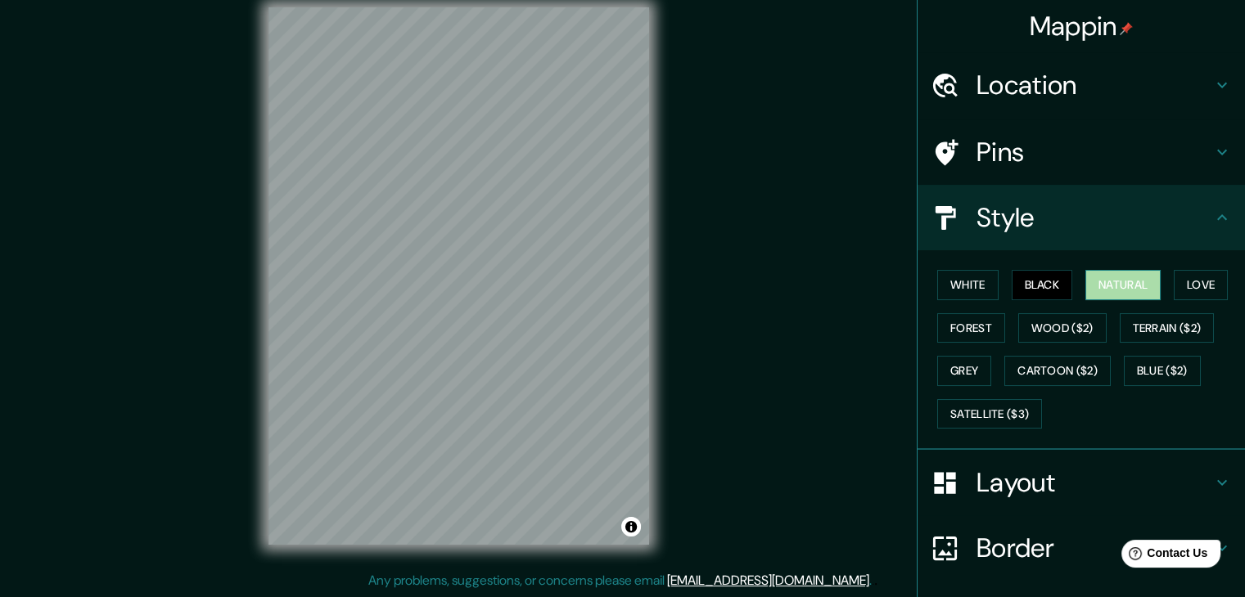
click at [1092, 286] on button "Natural" at bounding box center [1122, 285] width 75 height 30
click at [971, 322] on button "Forest" at bounding box center [971, 328] width 68 height 30
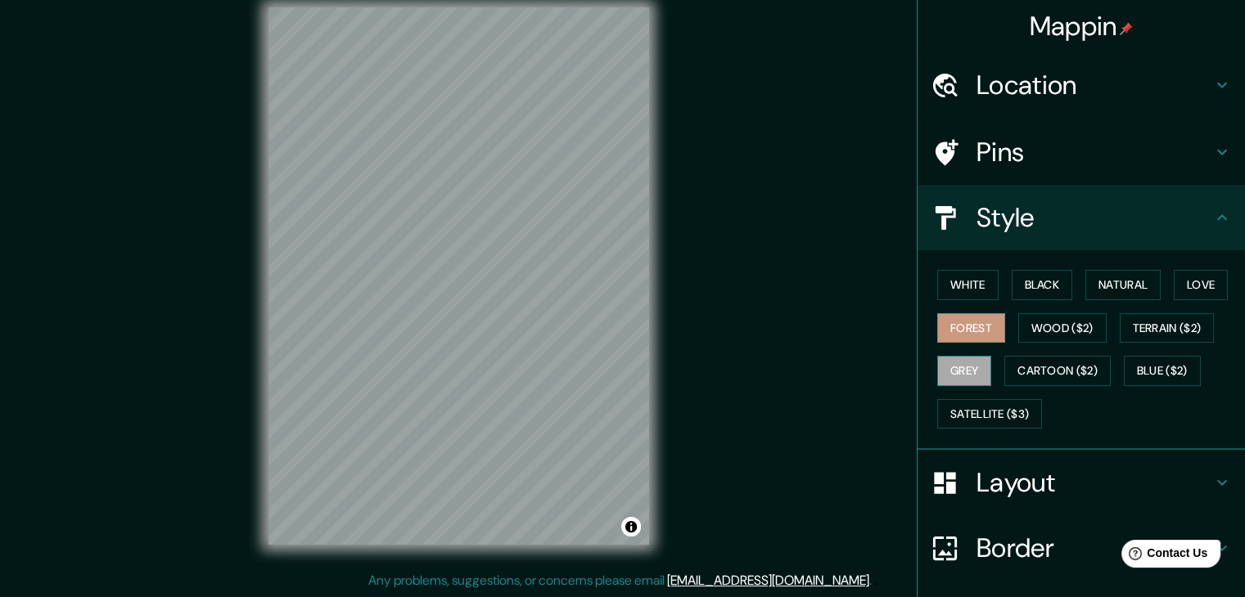
click at [969, 376] on button "Grey" at bounding box center [964, 371] width 54 height 30
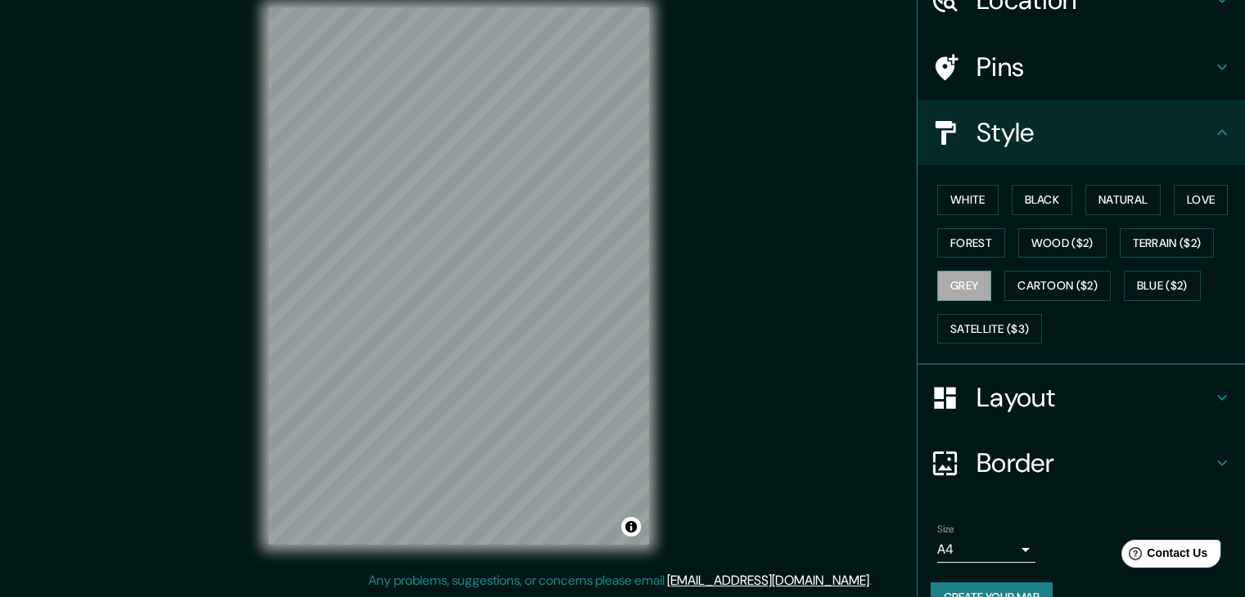
scroll to position [118, 0]
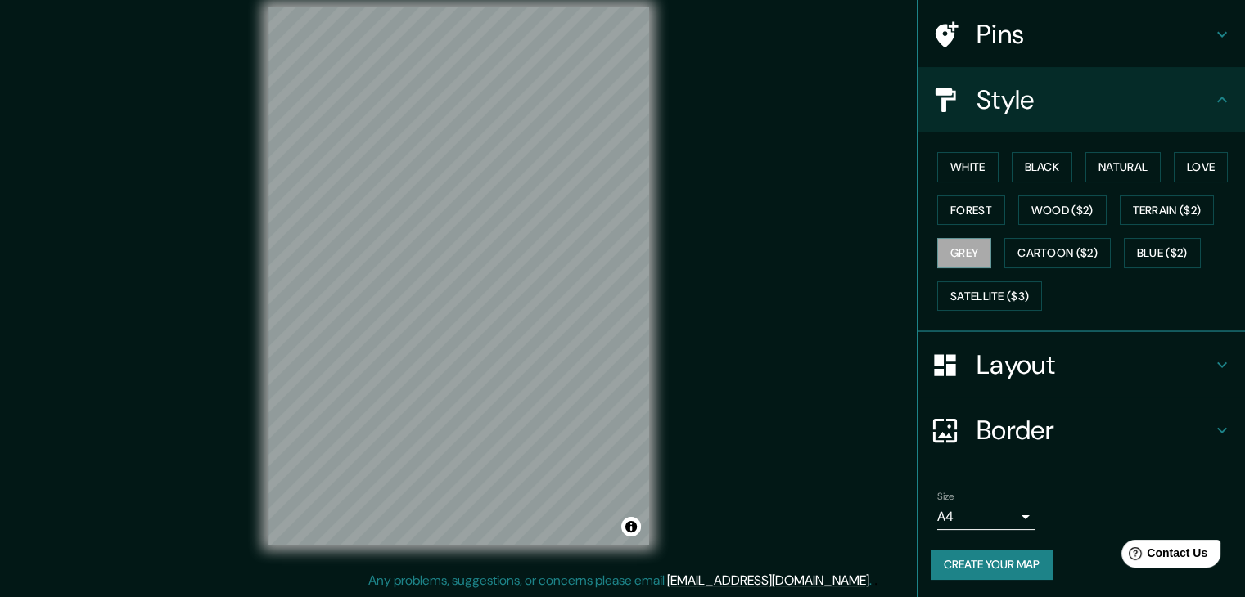
click at [977, 554] on button "Create your map" at bounding box center [991, 565] width 122 height 30
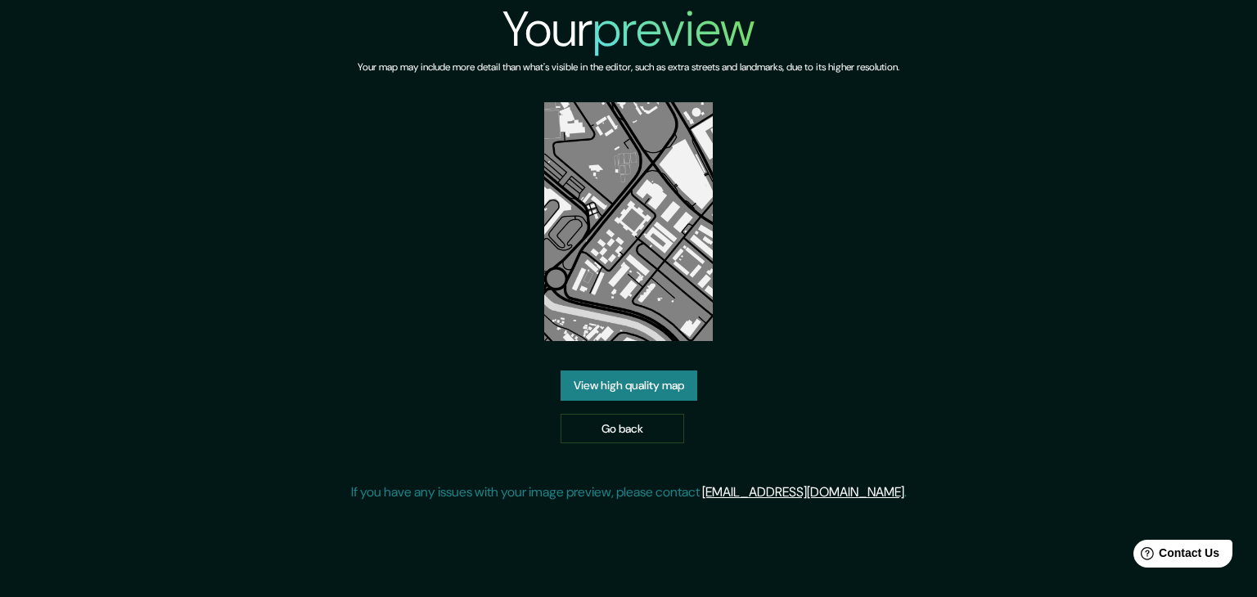
click at [631, 391] on link "View high quality map" at bounding box center [629, 386] width 137 height 30
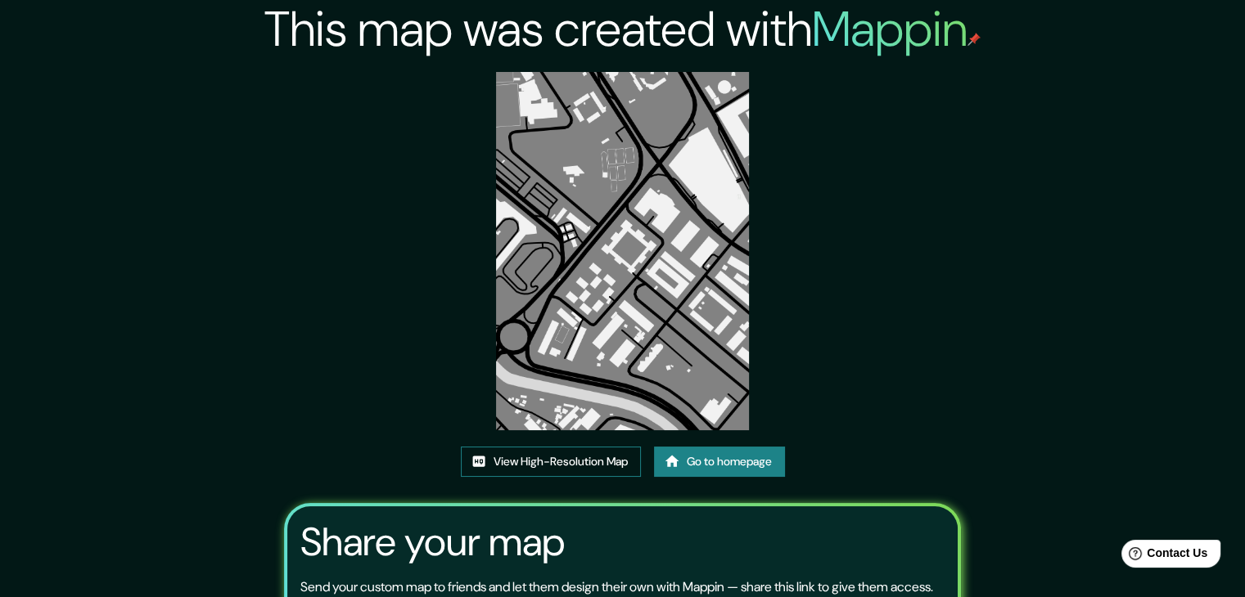
click at [583, 470] on link "View High-Resolution Map" at bounding box center [551, 462] width 180 height 30
click at [780, 469] on link "Go to homepage" at bounding box center [719, 462] width 131 height 30
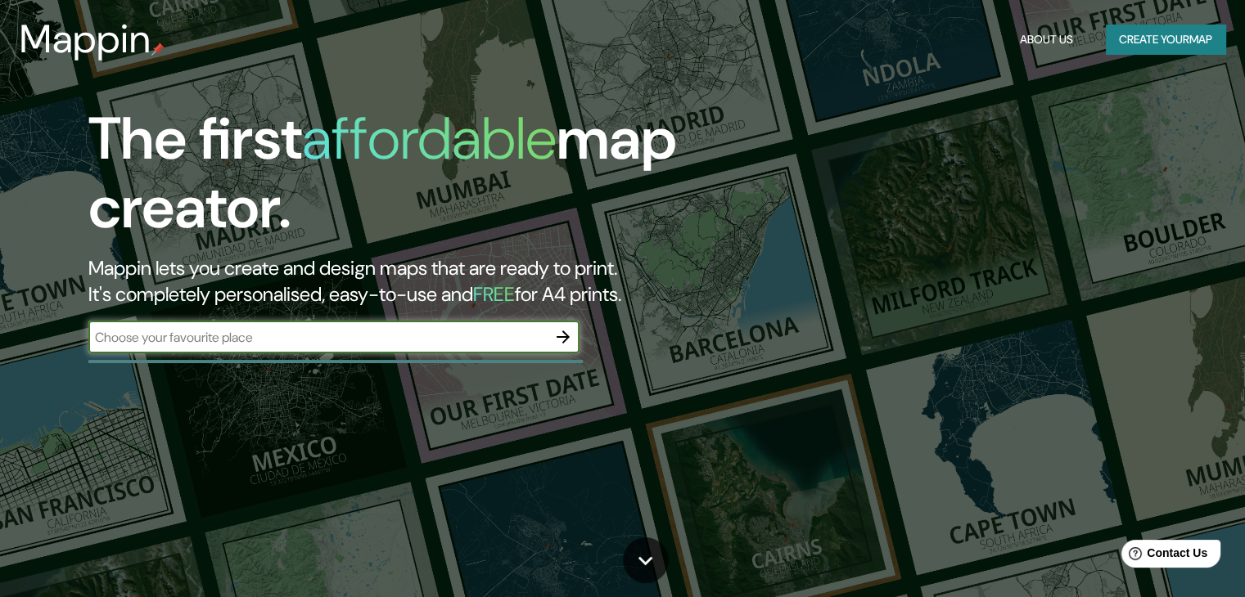
click at [497, 347] on div "​" at bounding box center [333, 337] width 491 height 33
paste input "Cra. 68f Bis # 22, Bogotá"
type input "Cra. 68f Bis # 22, Bogotá"
click at [550, 331] on button "button" at bounding box center [563, 337] width 33 height 33
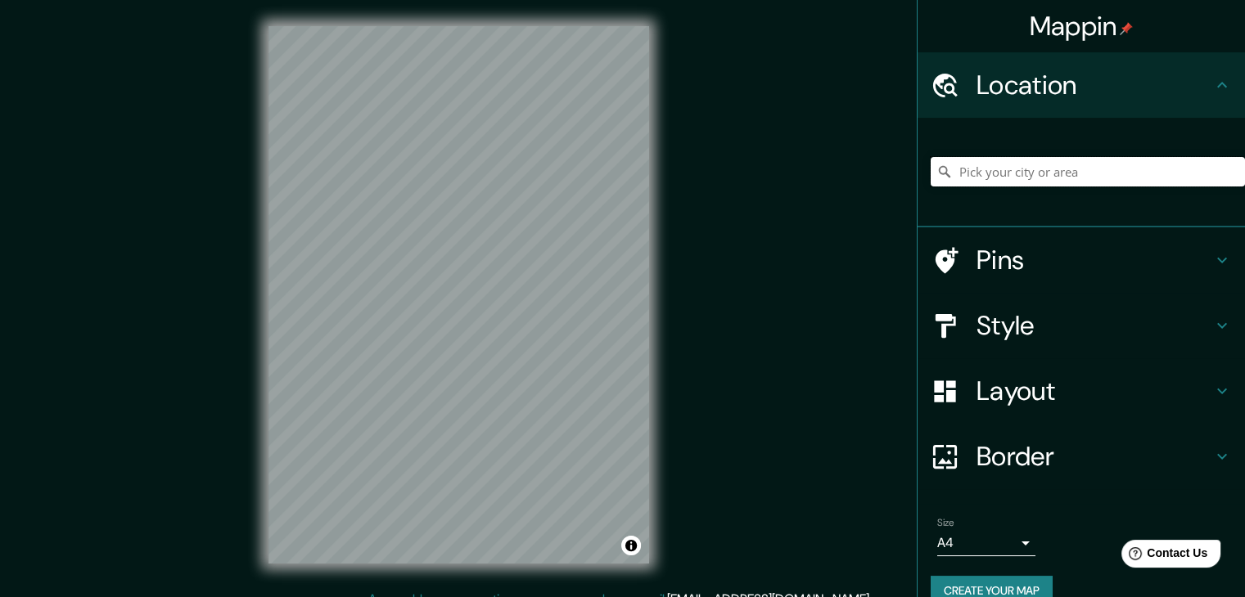
click at [995, 178] on input "Pick your city or area" at bounding box center [1087, 171] width 314 height 29
paste input "Cra. [STREET_ADDRESS]"
type input "[STREET_ADDRESS]"
click at [1129, 346] on div "Style" at bounding box center [1080, 325] width 327 height 65
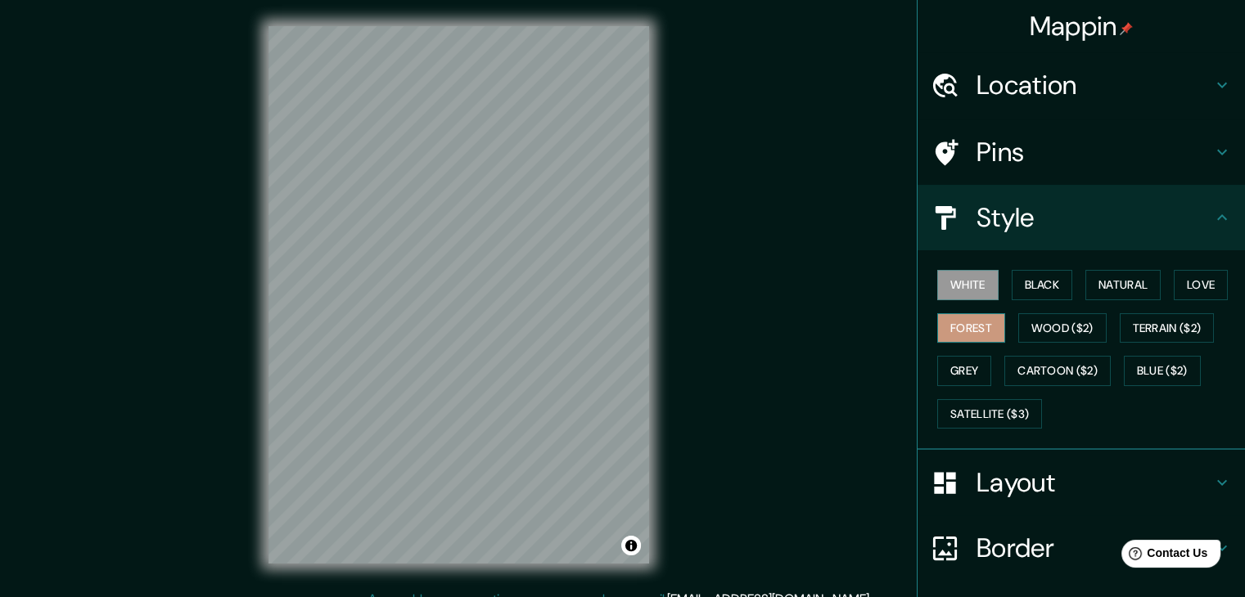
drag, startPoint x: 979, startPoint y: 311, endPoint x: 979, endPoint y: 323, distance: 12.3
click at [979, 312] on div "White Black Natural Love Forest Wood ($2) Terrain ($2) Grey Cartoon ($2) Blue (…" at bounding box center [1087, 349] width 314 height 172
click at [979, 323] on button "Forest" at bounding box center [971, 328] width 68 height 30
click at [962, 364] on button "Grey" at bounding box center [964, 371] width 54 height 30
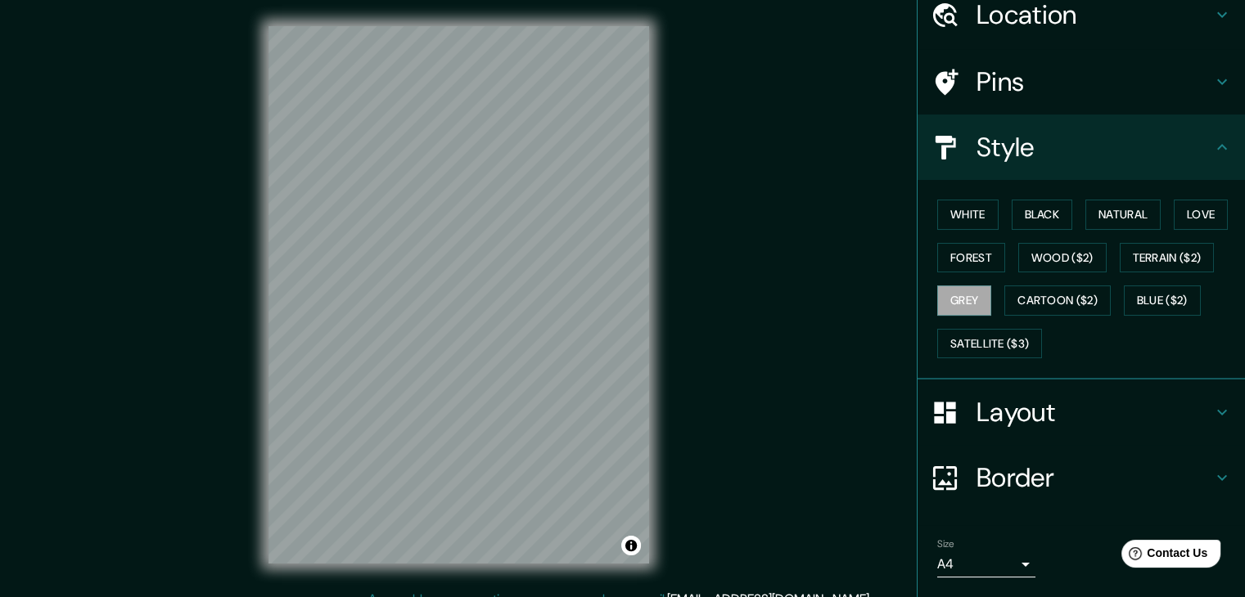
scroll to position [118, 0]
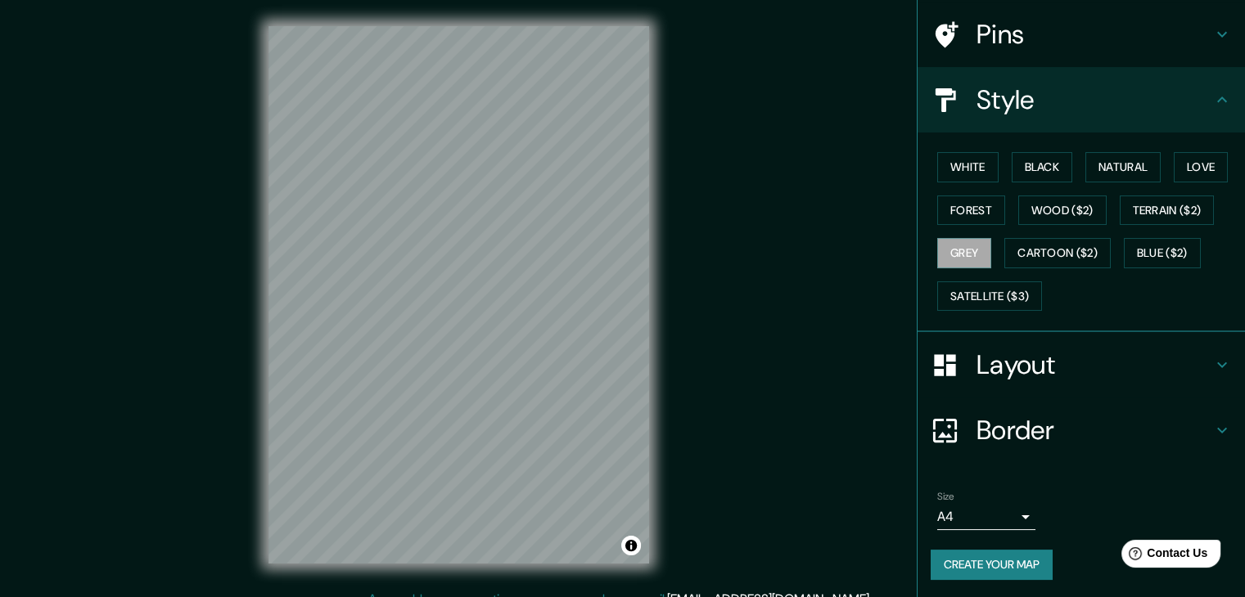
click at [998, 555] on button "Create your map" at bounding box center [991, 565] width 122 height 30
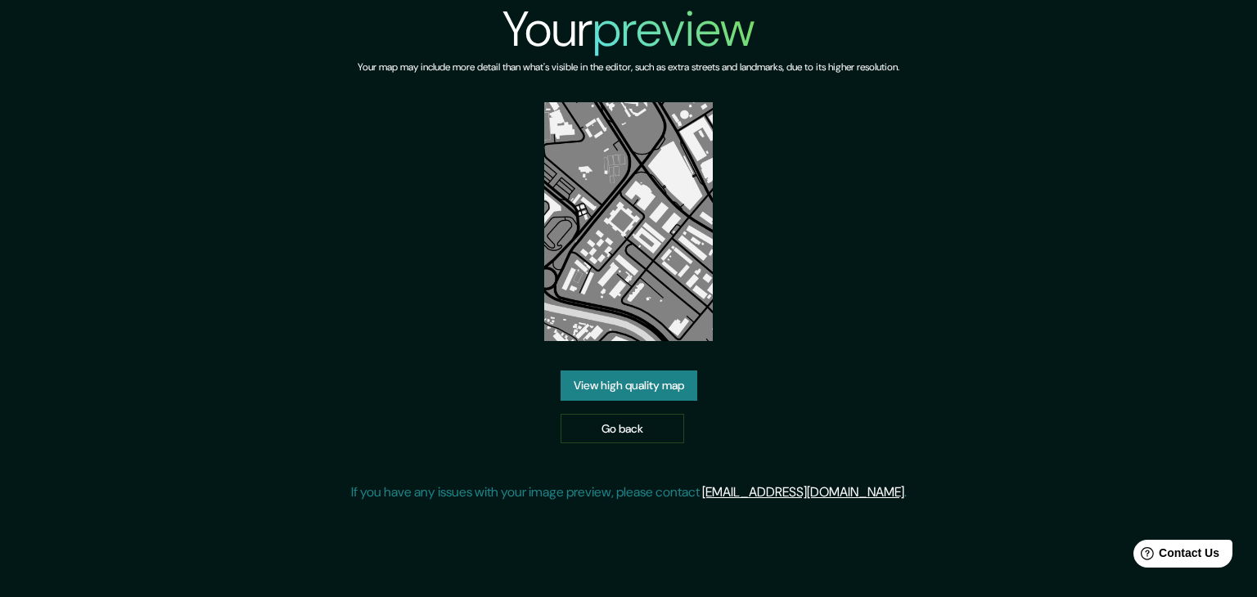
click at [664, 379] on link "View high quality map" at bounding box center [629, 386] width 137 height 30
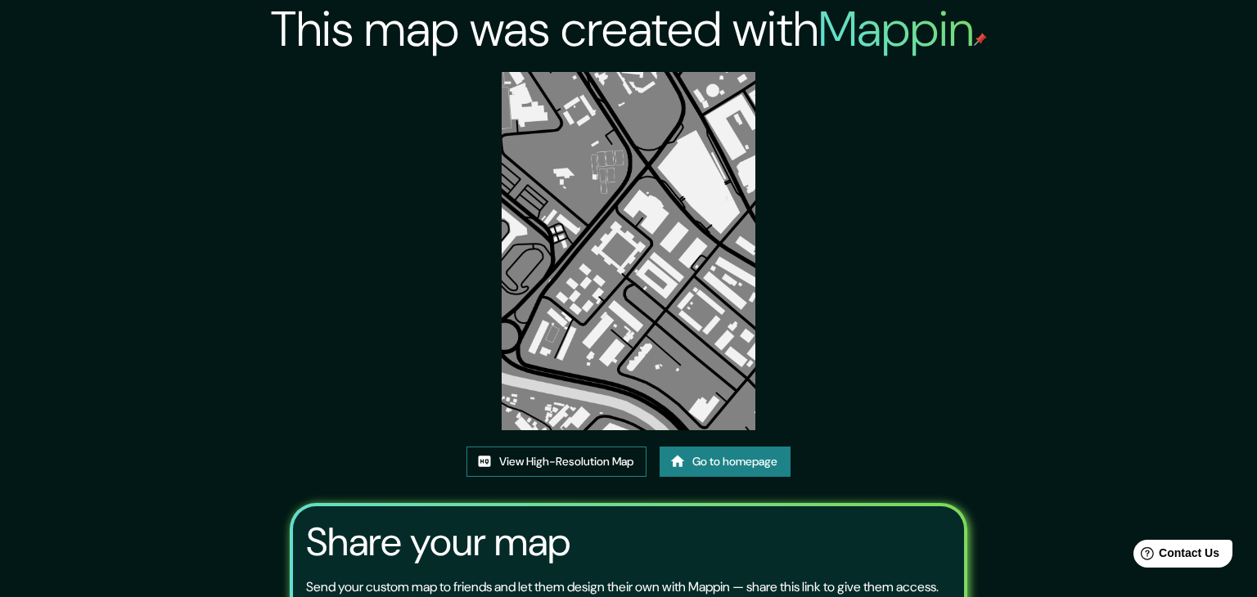
click at [574, 104] on img at bounding box center [629, 251] width 254 height 358
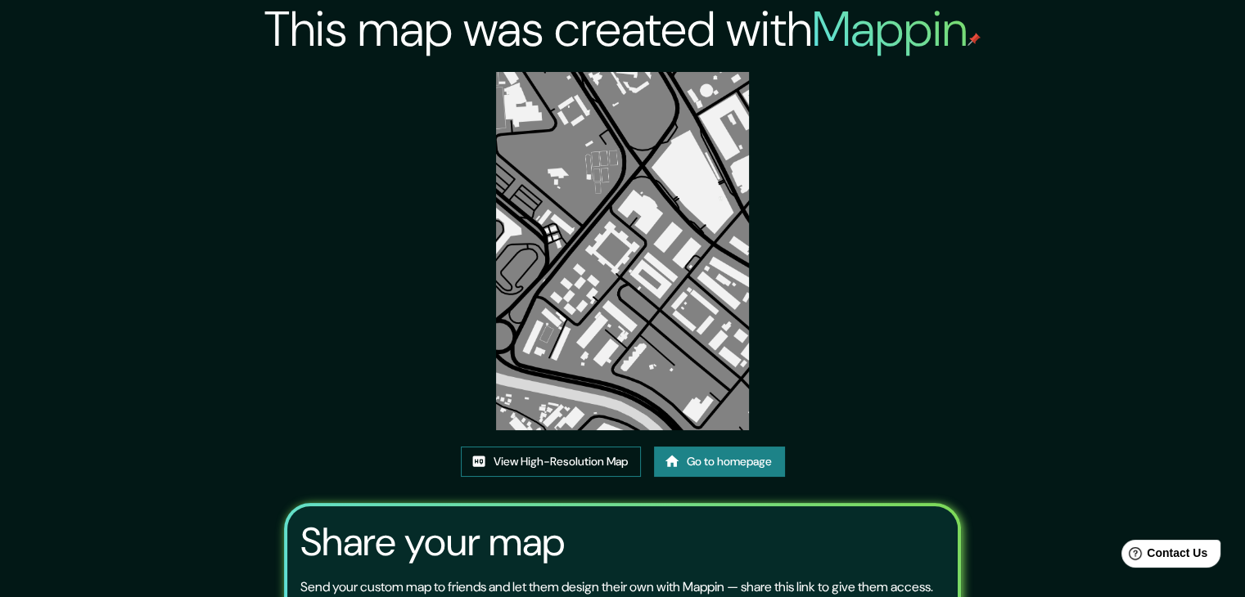
click at [520, 461] on link "View High-Resolution Map" at bounding box center [551, 462] width 180 height 30
click at [754, 449] on link "Go to homepage" at bounding box center [719, 462] width 131 height 30
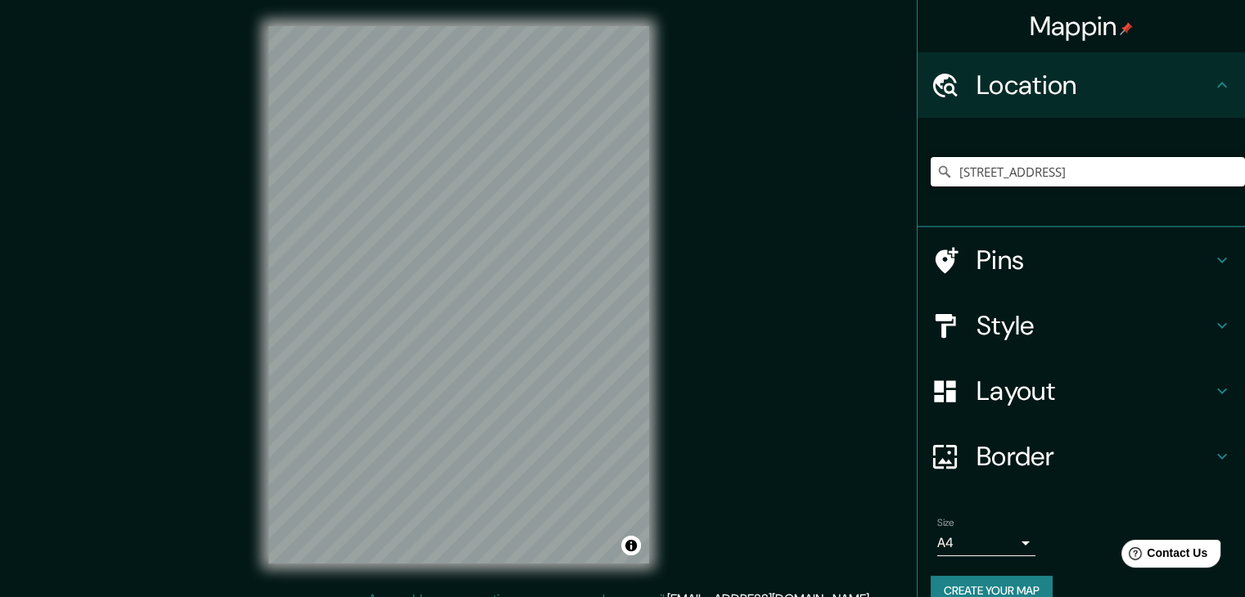
click at [1177, 181] on input "[STREET_ADDRESS]" at bounding box center [1087, 171] width 314 height 29
paste input "ra. [STREET_ADDRESS]"
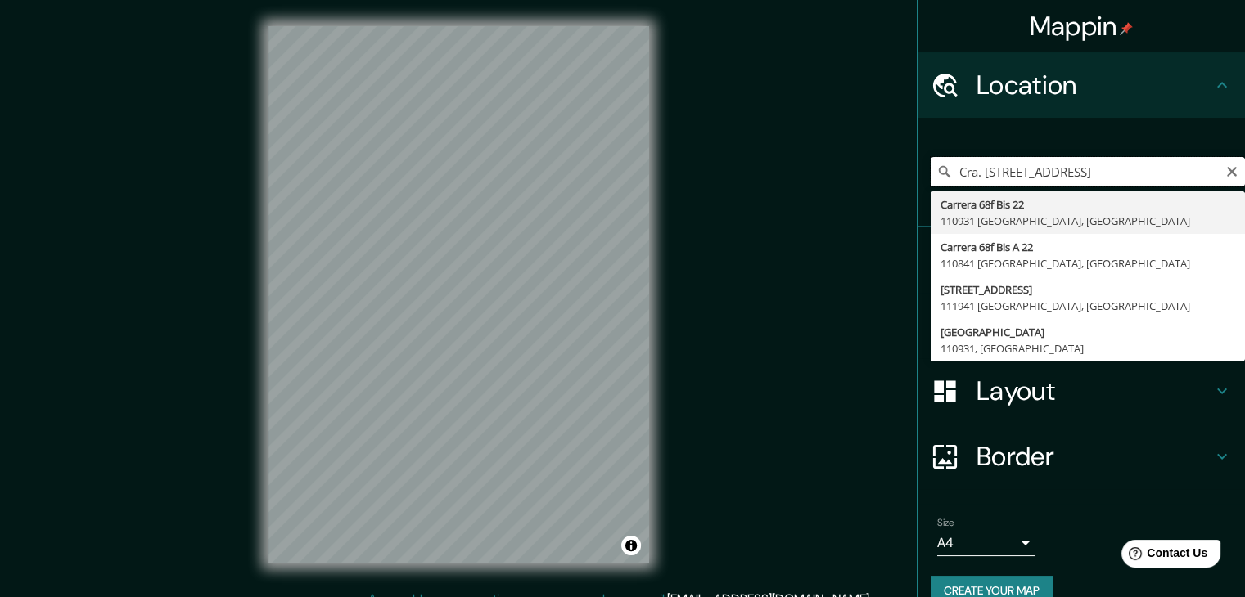
type input "[STREET_ADDRESS]"
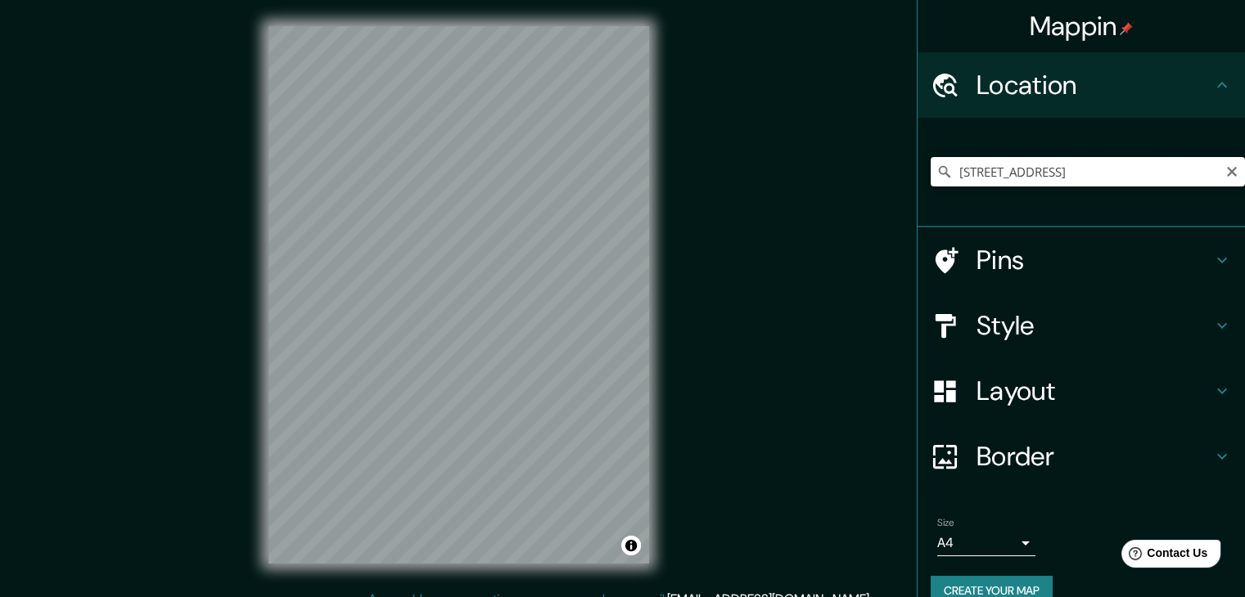
click at [1011, 181] on input "[STREET_ADDRESS]" at bounding box center [1087, 171] width 314 height 29
click at [1057, 316] on h4 "Style" at bounding box center [1094, 325] width 236 height 33
click at [1057, 330] on div "Style" at bounding box center [1080, 325] width 327 height 65
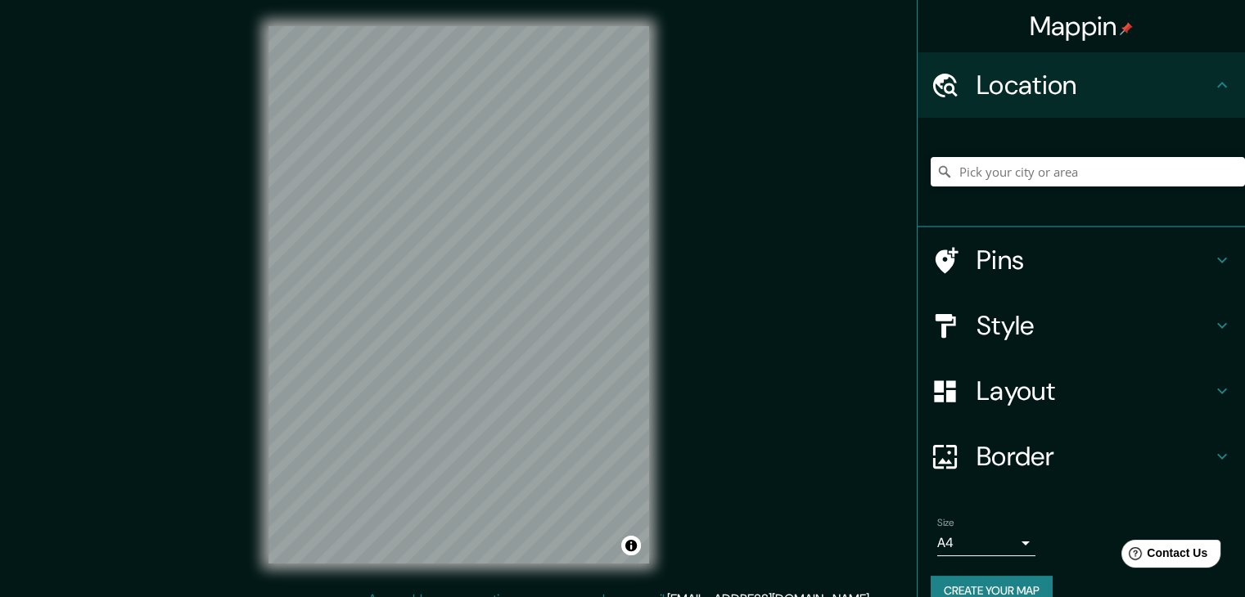
click at [1057, 330] on div "Style" at bounding box center [1080, 325] width 327 height 65
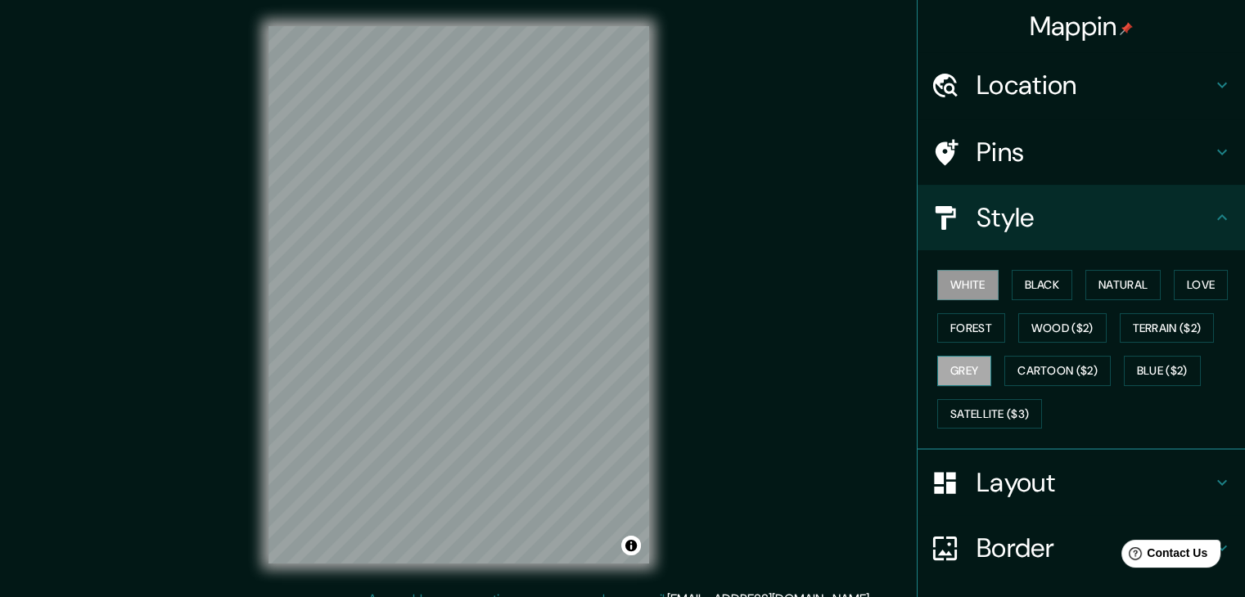
click at [952, 371] on button "Grey" at bounding box center [964, 371] width 54 height 30
click at [682, 276] on div "Mappin Location Pins Style White Black Natural Love Forest Wood ($2) Terrain ($…" at bounding box center [622, 308] width 1245 height 616
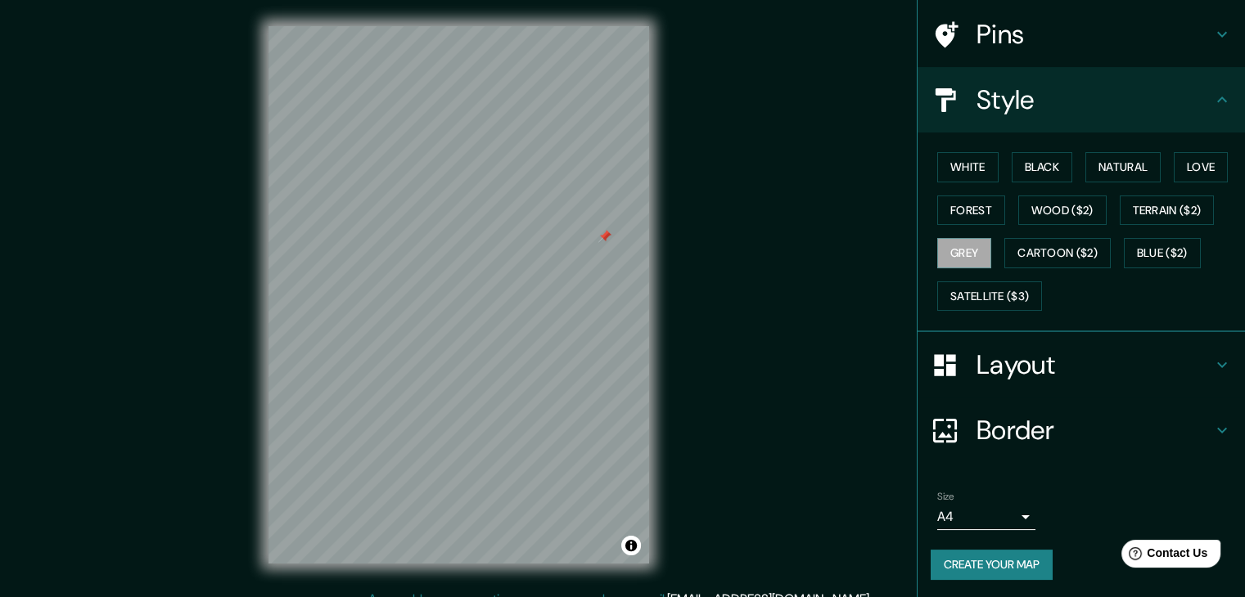
click at [1013, 560] on button "Create your map" at bounding box center [991, 565] width 122 height 30
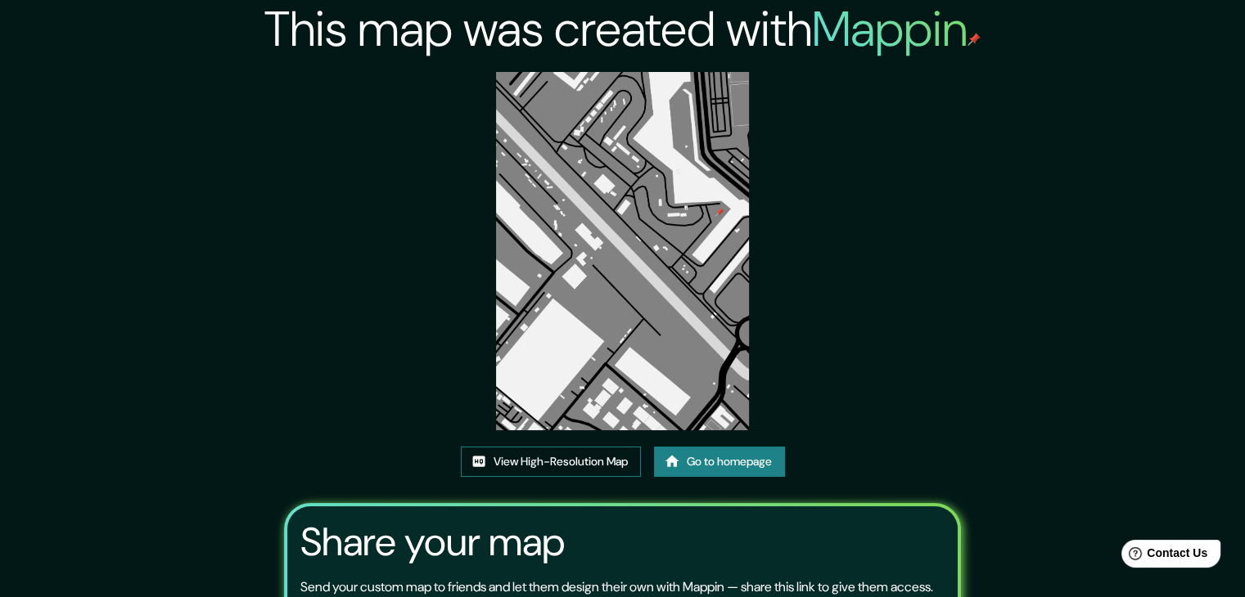
click at [589, 466] on link "View High-Resolution Map" at bounding box center [551, 462] width 180 height 30
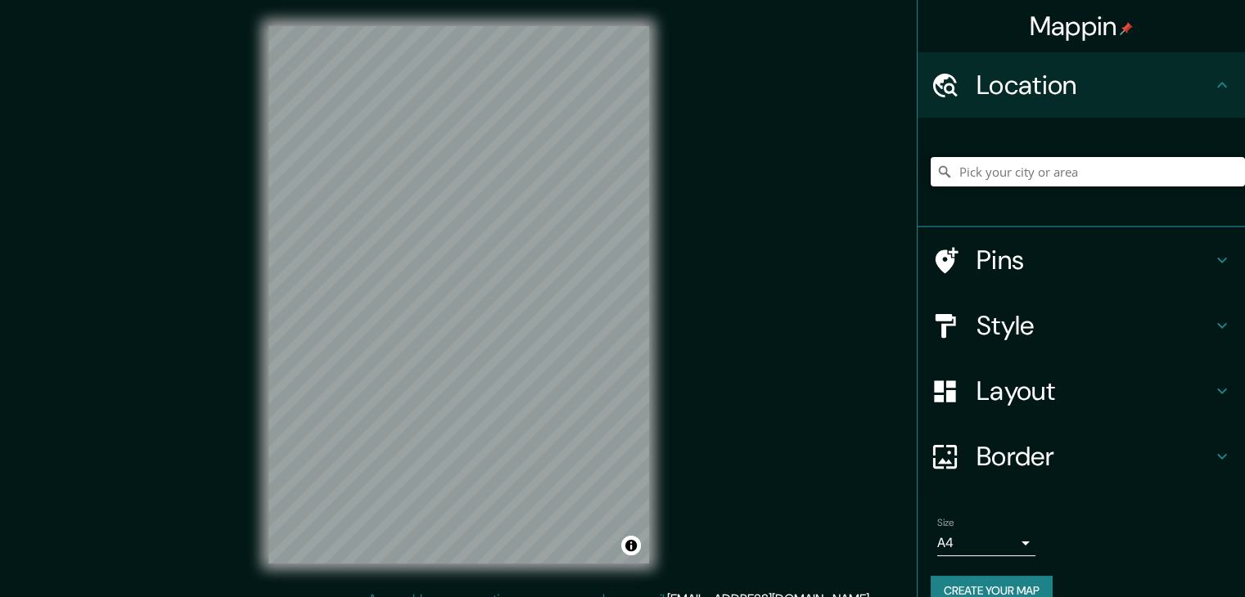
click at [1031, 181] on input "Pick your city or area" at bounding box center [1087, 171] width 314 height 29
paste input "Cra. [STREET_ADDRESS]"
type input "[STREET_ADDRESS]"
click at [1031, 309] on h4 "Style" at bounding box center [1094, 325] width 236 height 33
click at [988, 330] on div "Style" at bounding box center [1080, 325] width 327 height 65
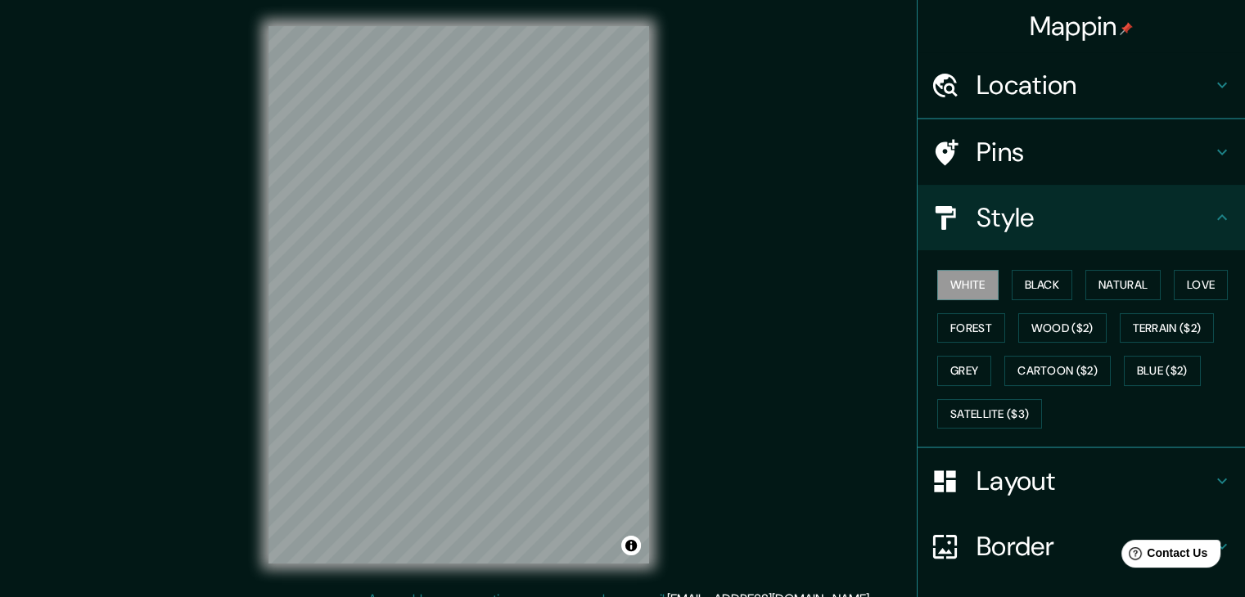
click at [976, 320] on div "White Black Natural Love Forest Wood ($2) Terrain ($2) Grey Cartoon ($2) Blue (…" at bounding box center [1087, 349] width 314 height 172
click at [937, 374] on button "Grey" at bounding box center [964, 371] width 54 height 30
click at [1096, 472] on h4 "Layout" at bounding box center [1094, 482] width 236 height 33
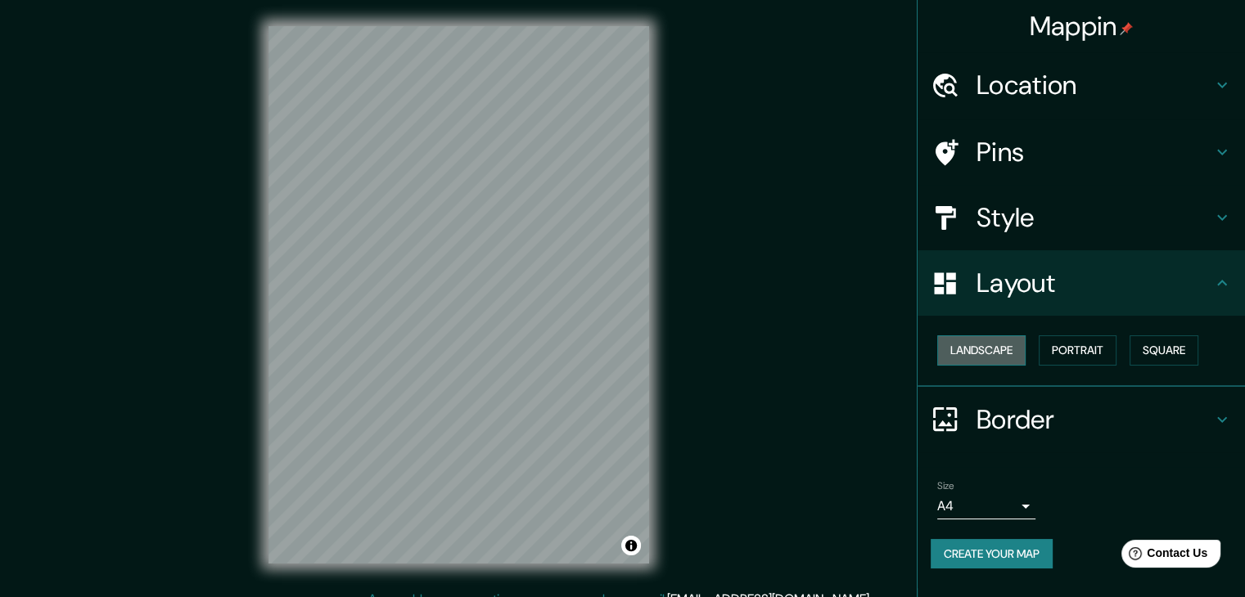
click at [1001, 354] on button "Landscape" at bounding box center [981, 350] width 88 height 30
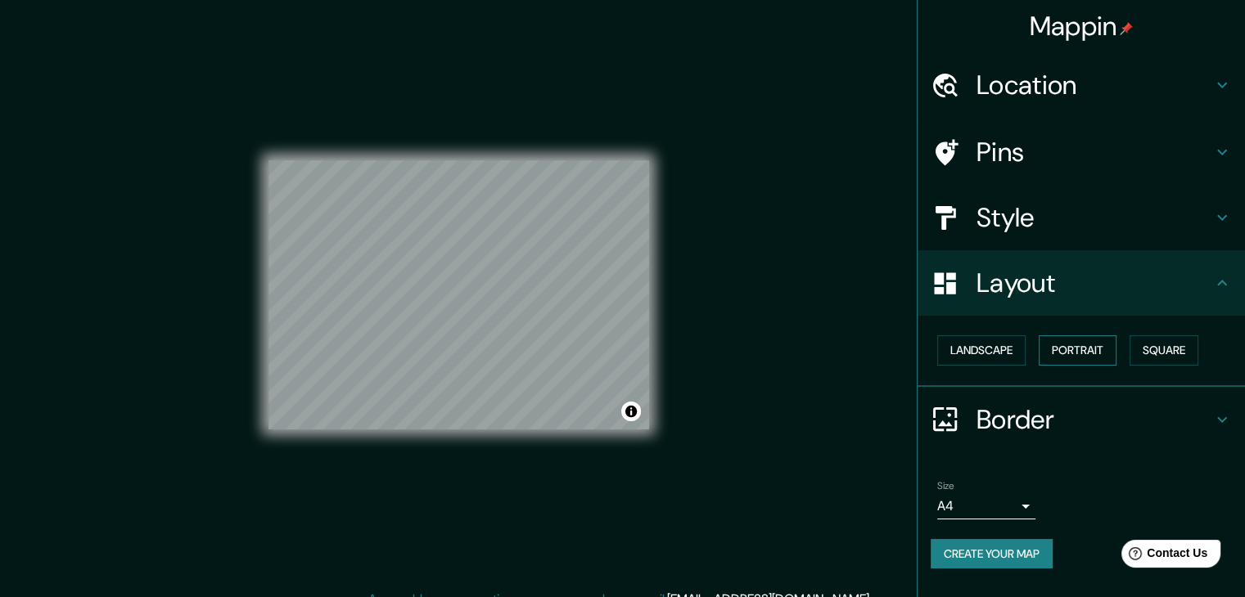
click at [1065, 356] on button "Portrait" at bounding box center [1077, 350] width 78 height 30
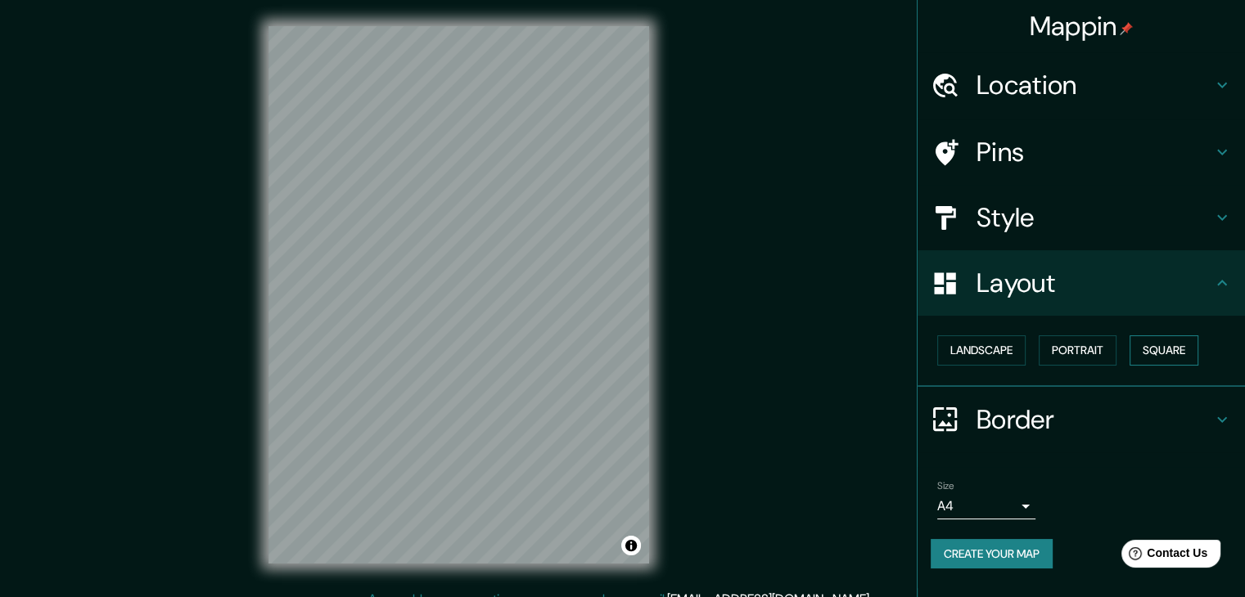
click at [1198, 354] on button "Square" at bounding box center [1163, 350] width 69 height 30
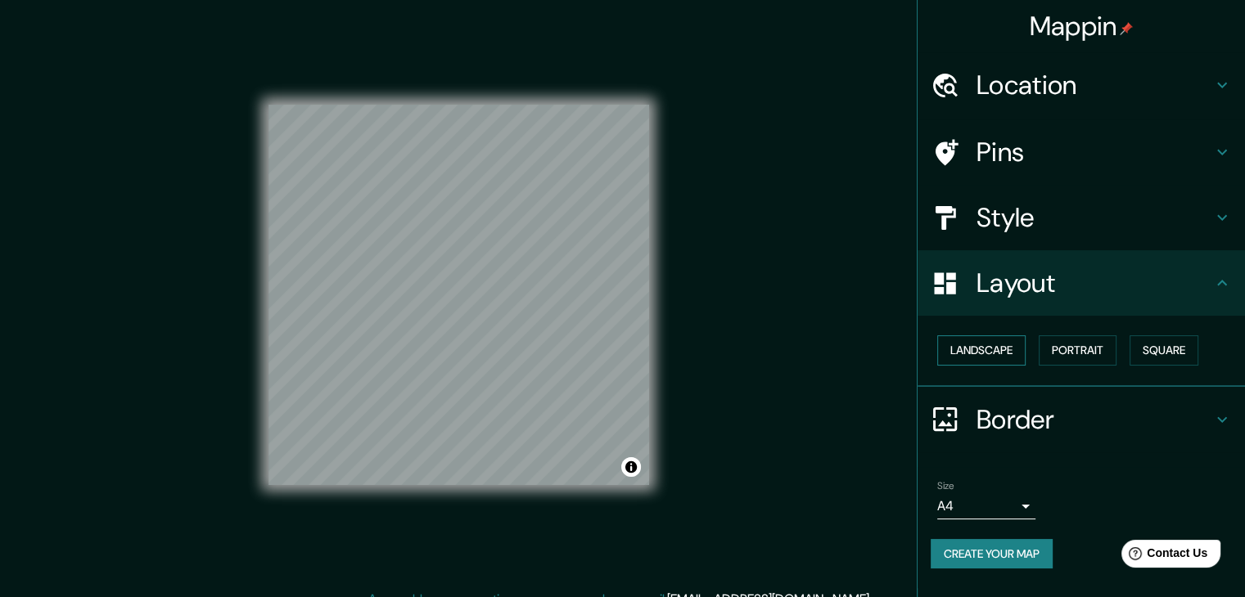
click at [997, 353] on button "Landscape" at bounding box center [981, 350] width 88 height 30
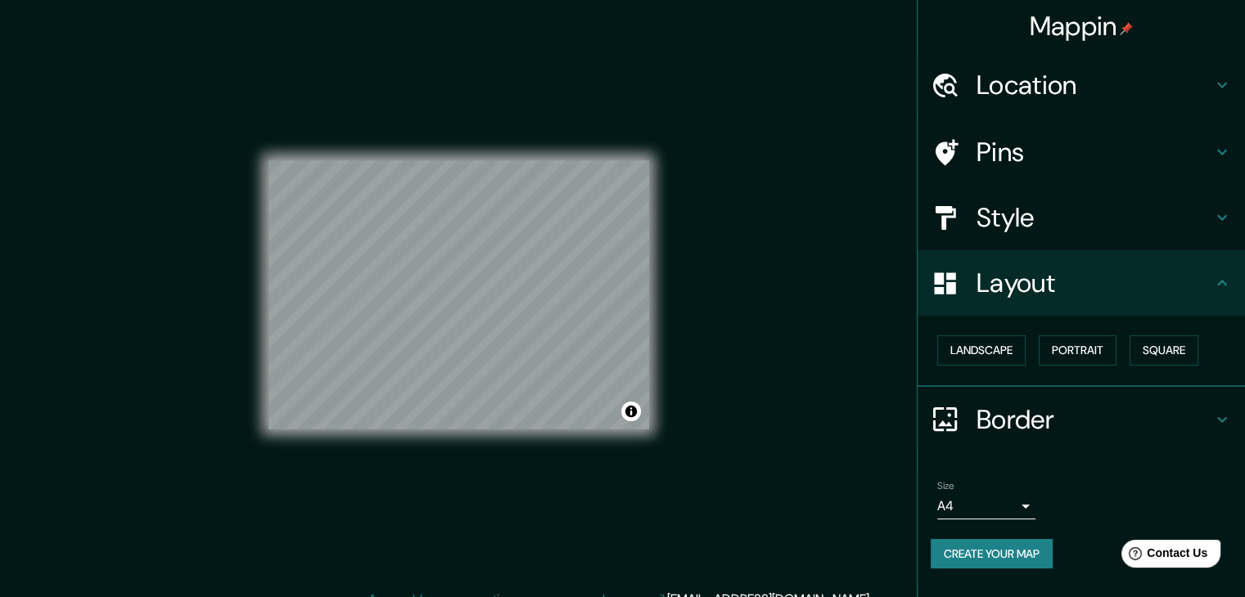
click at [554, 485] on div "© Mapbox © OpenStreetMap Improve this map" at bounding box center [458, 295] width 380 height 538
click at [1103, 351] on button "Portrait" at bounding box center [1077, 350] width 78 height 30
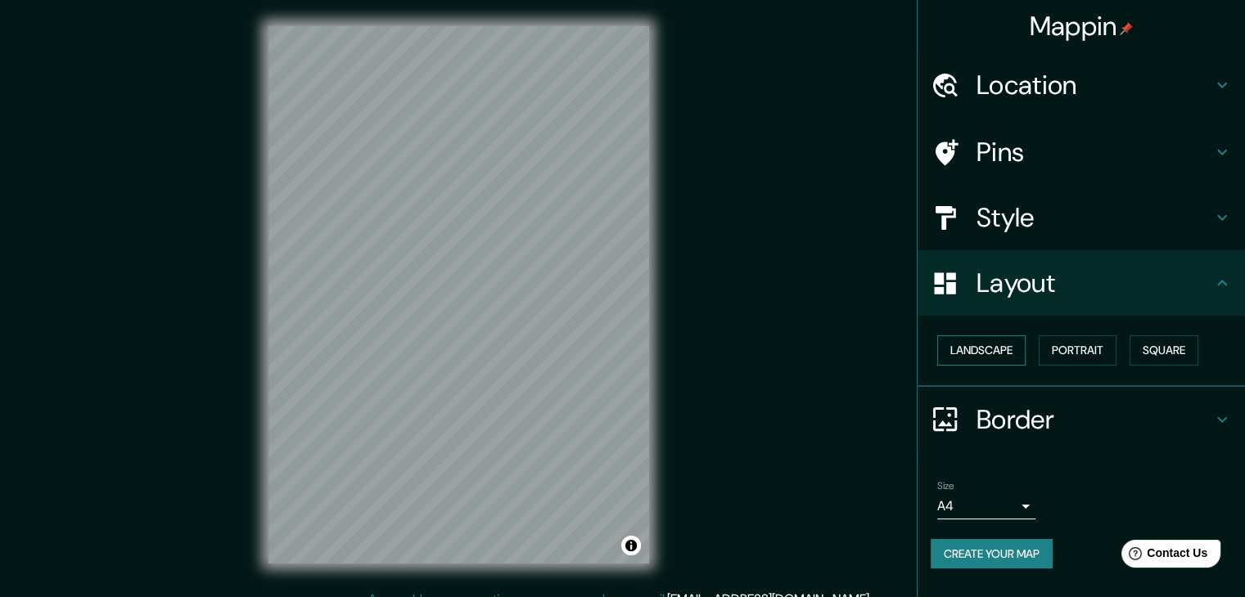
click at [998, 338] on button "Landscape" at bounding box center [981, 350] width 88 height 30
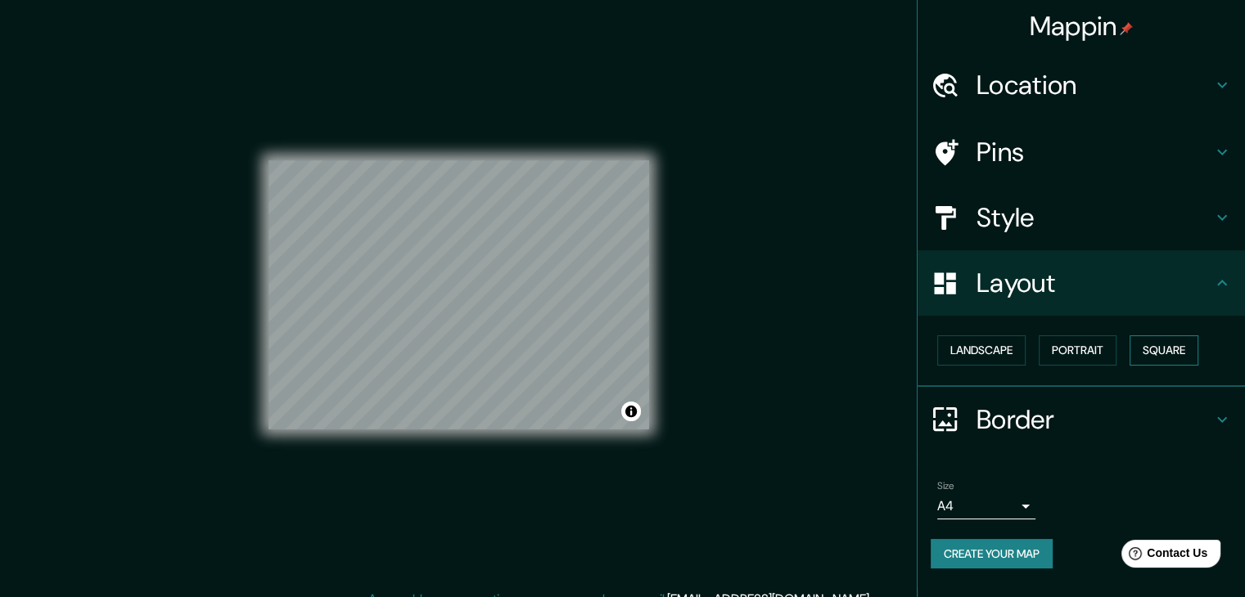
click at [1150, 339] on button "Square" at bounding box center [1163, 350] width 69 height 30
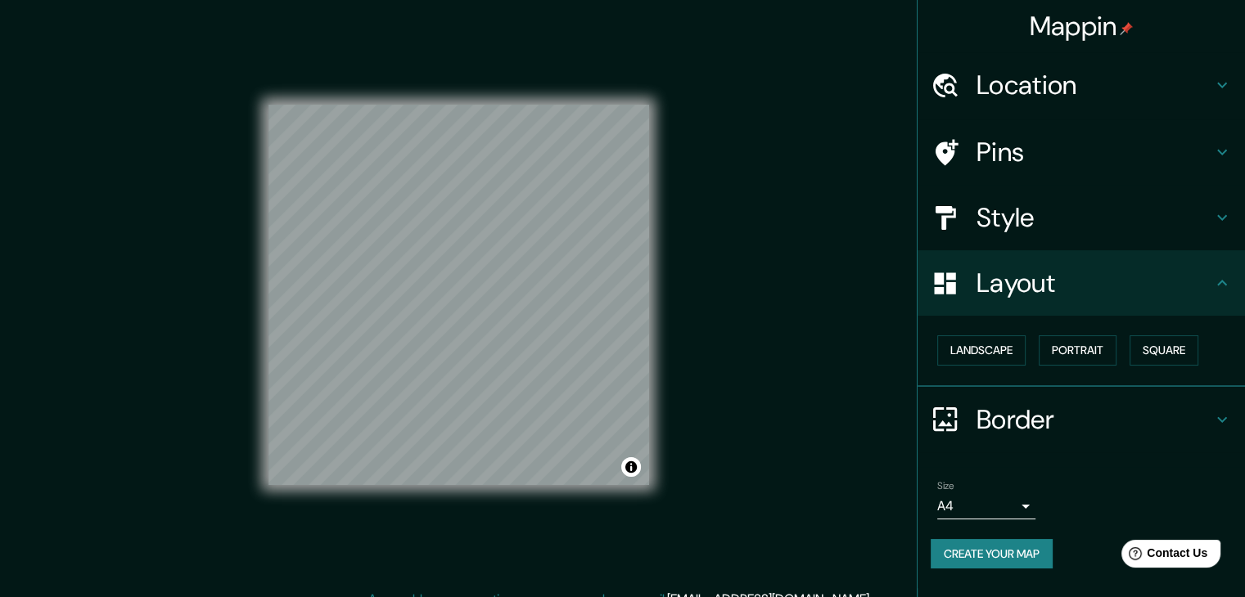
click at [502, 92] on div "© Mapbox © OpenStreetMap Improve this map" at bounding box center [458, 295] width 380 height 538
